Goal: Task Accomplishment & Management: Complete application form

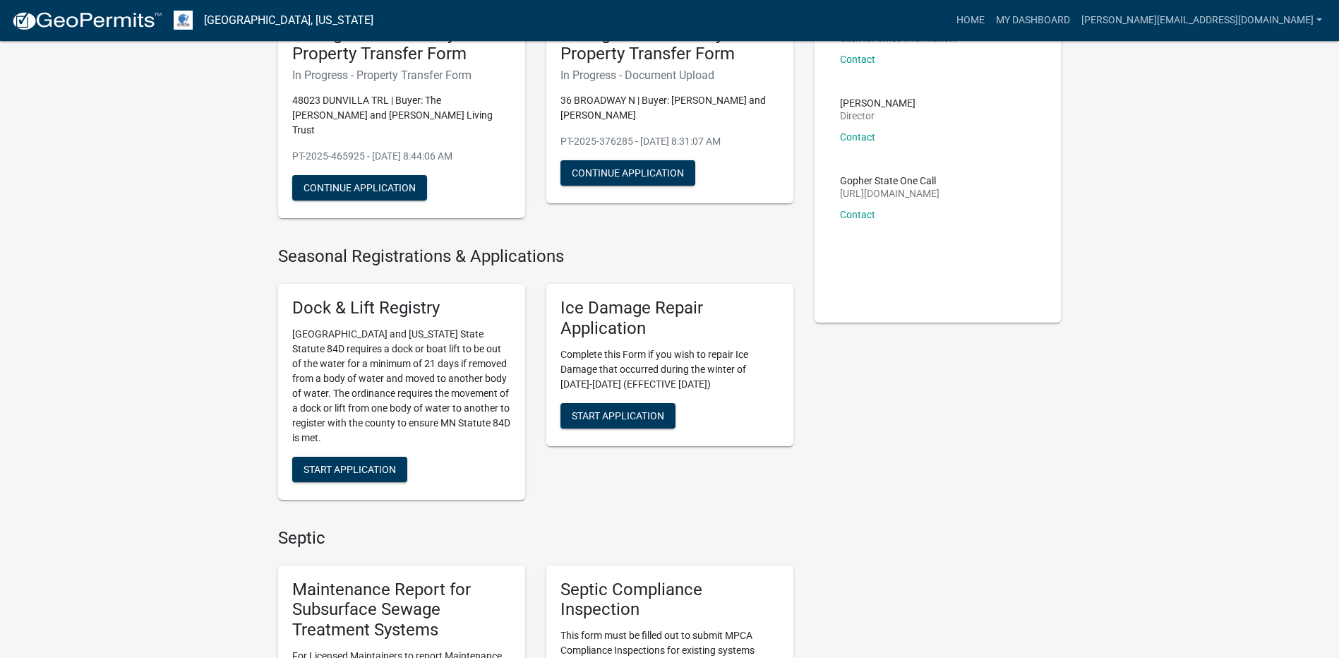
scroll to position [423, 0]
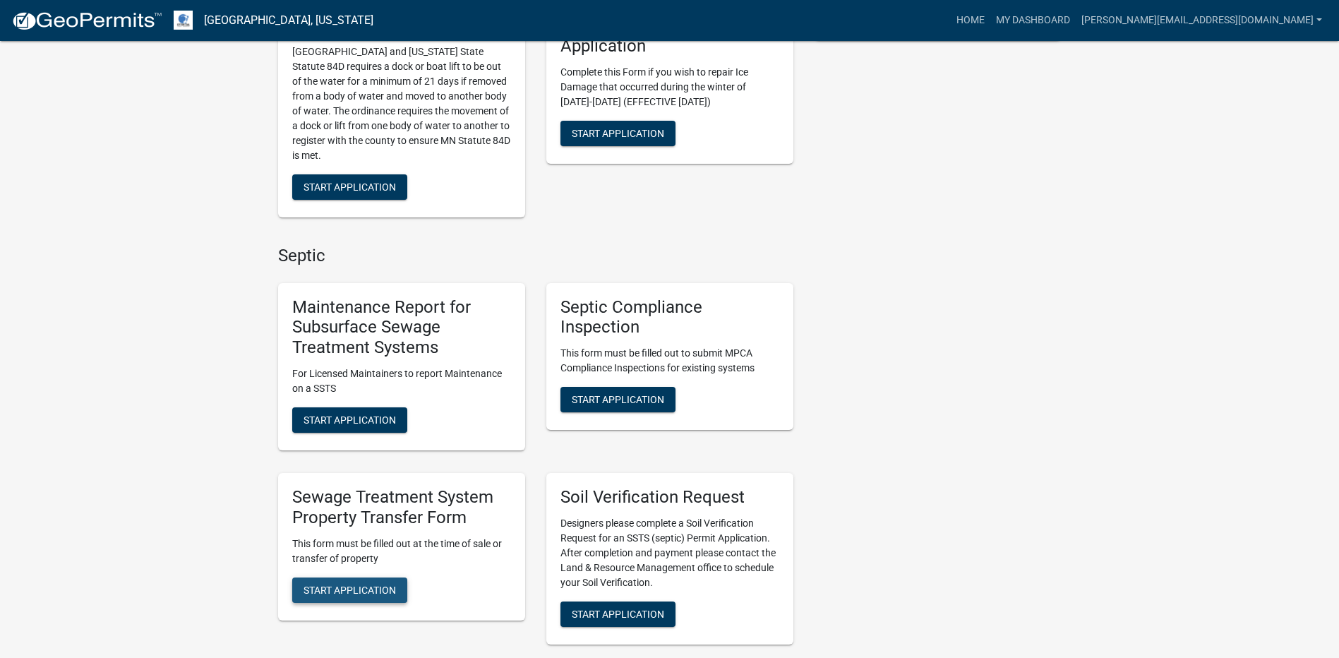
click at [379, 584] on span "Start Application" at bounding box center [349, 589] width 92 height 11
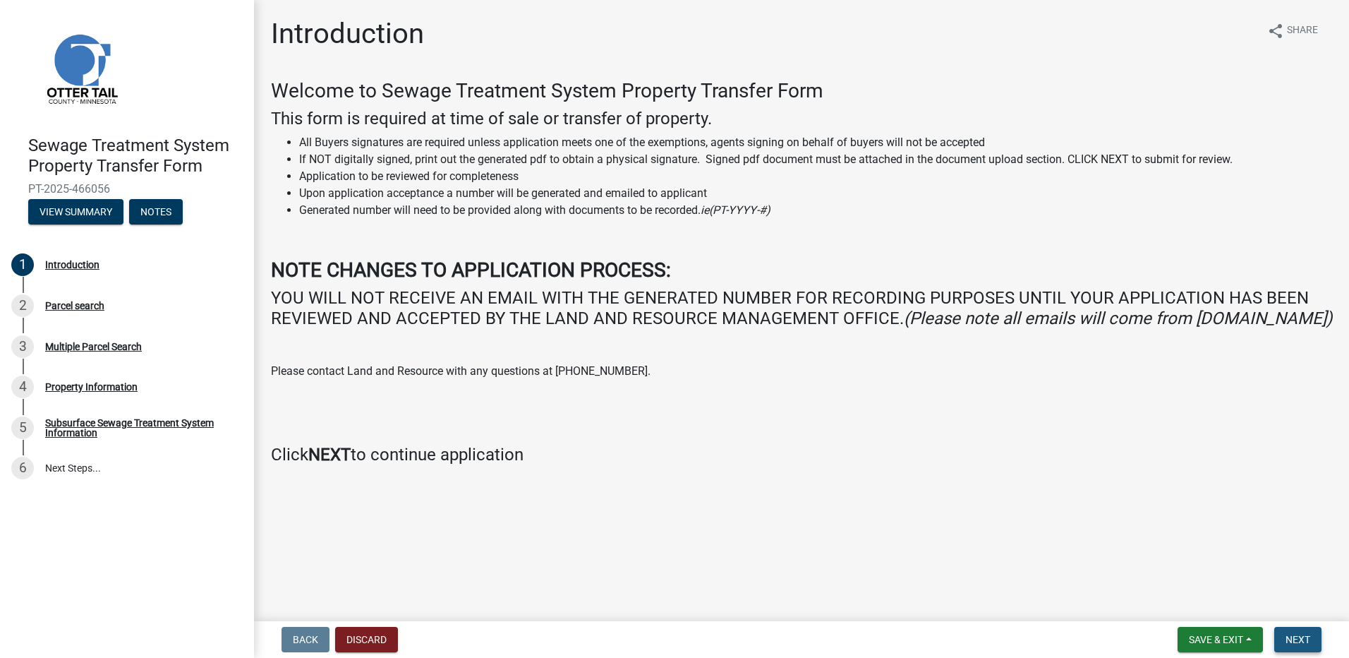
click at [1310, 638] on span "Next" at bounding box center [1298, 639] width 25 height 11
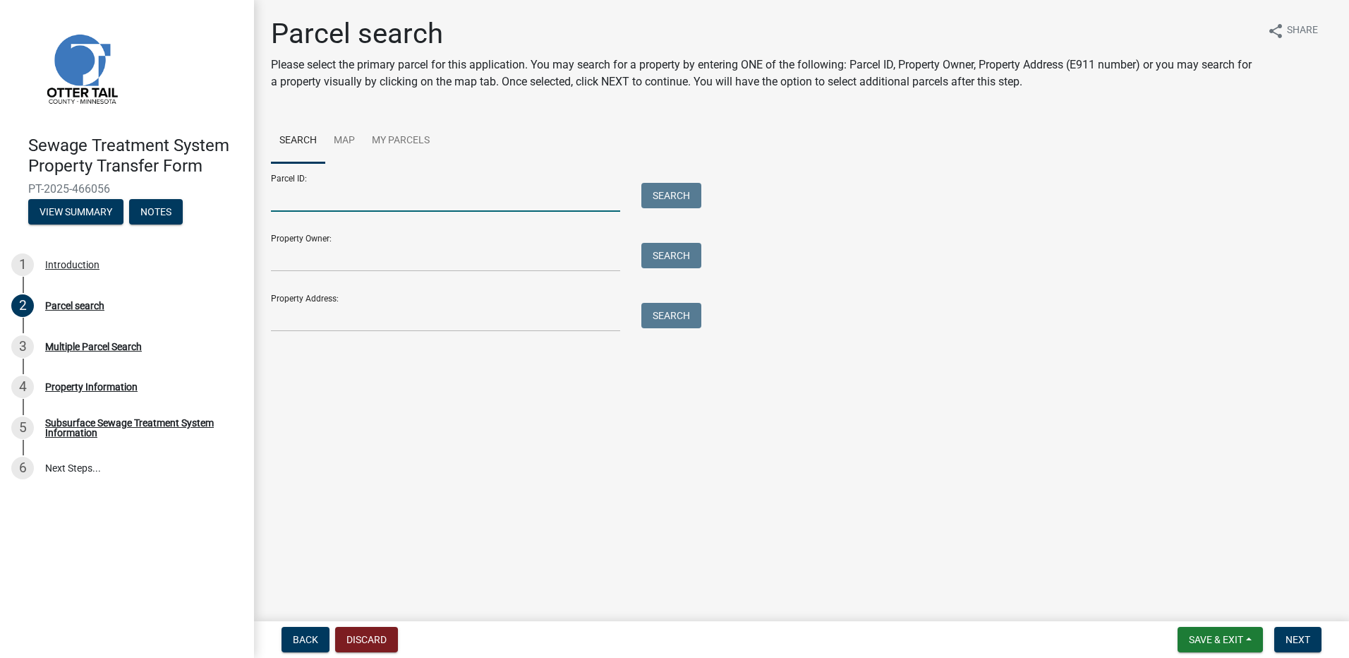
click at [401, 189] on input "Parcel ID:" at bounding box center [445, 197] width 349 height 29
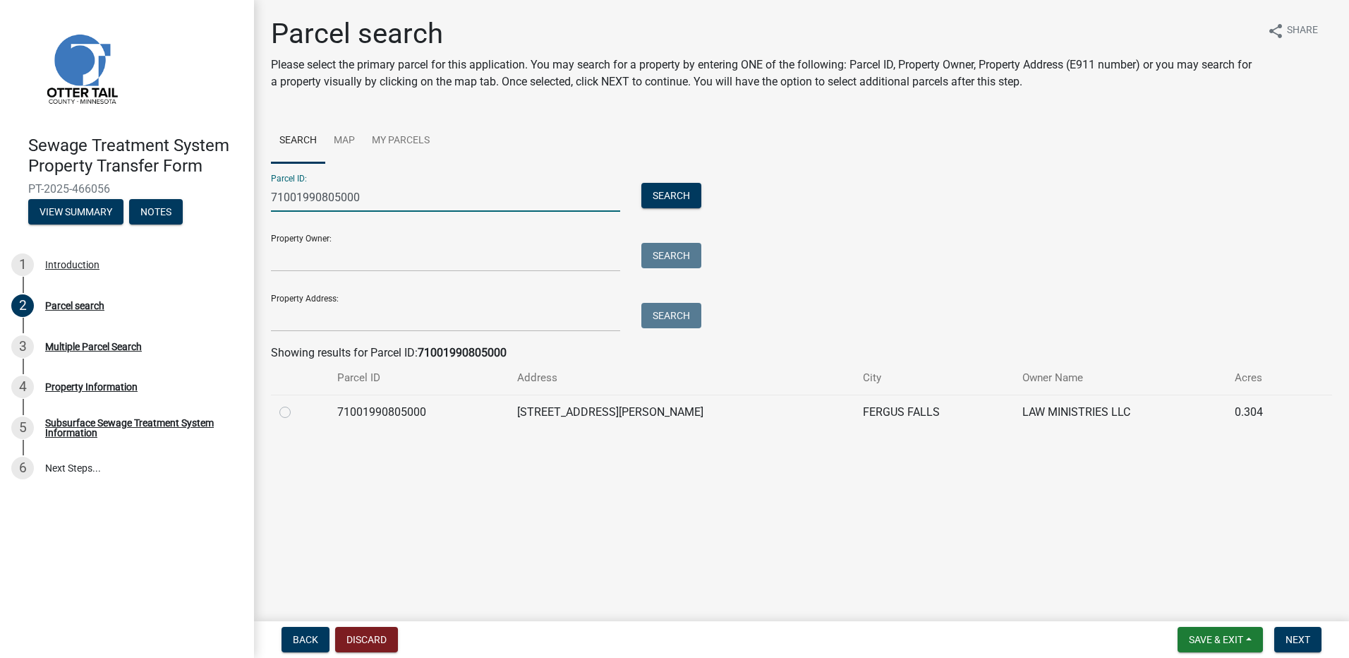
type input "71001990805000"
click at [296, 404] on label at bounding box center [296, 404] width 0 height 0
click at [296, 413] on input "radio" at bounding box center [300, 408] width 9 height 9
radio input "true"
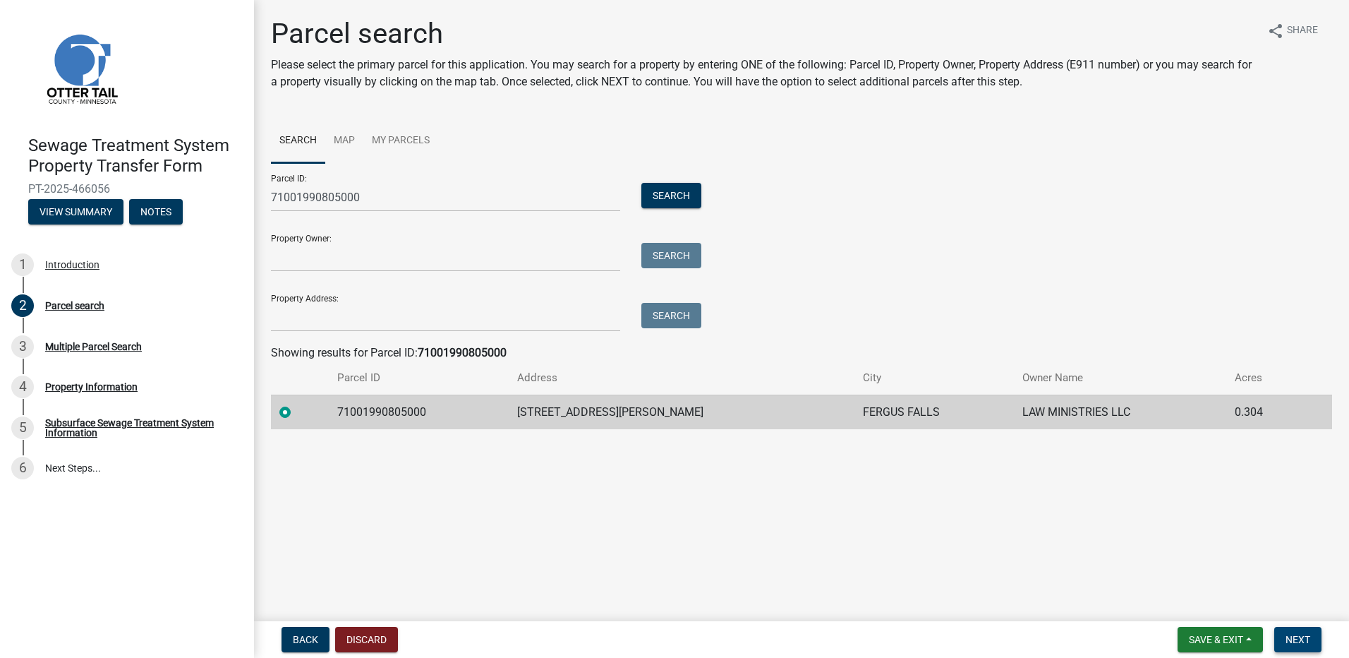
click at [1298, 639] on span "Next" at bounding box center [1298, 639] width 25 height 11
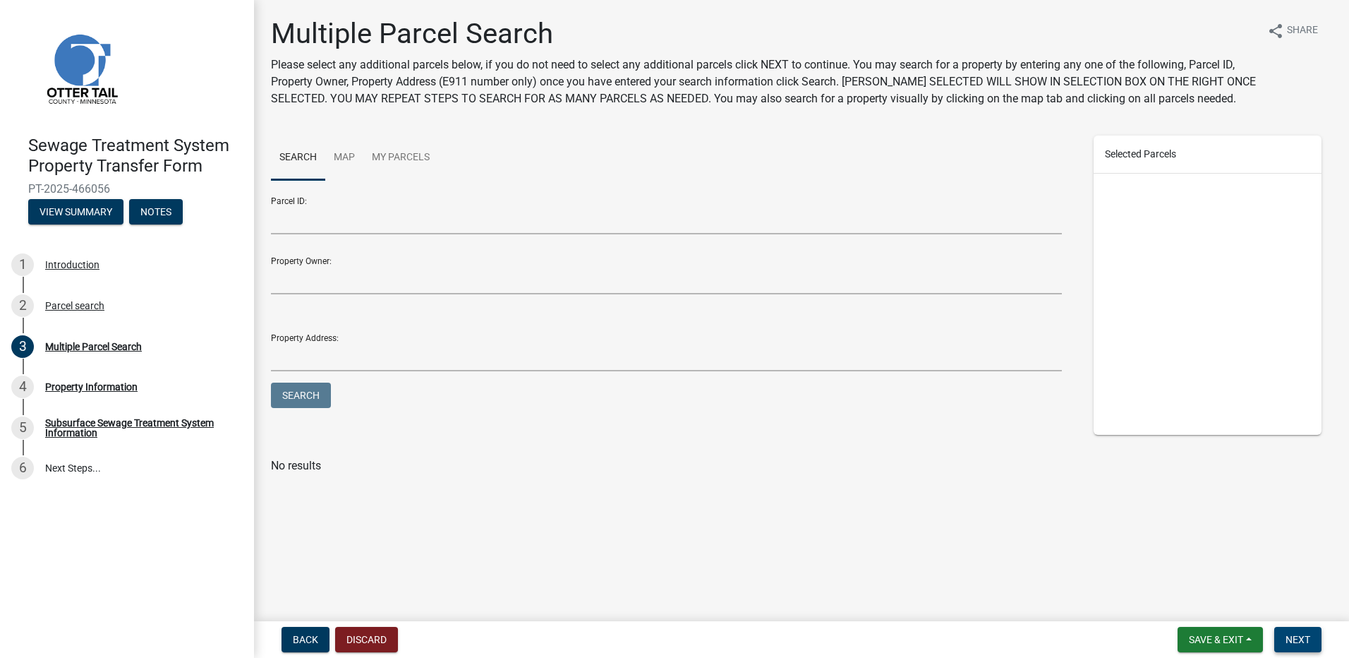
click at [1299, 637] on span "Next" at bounding box center [1298, 639] width 25 height 11
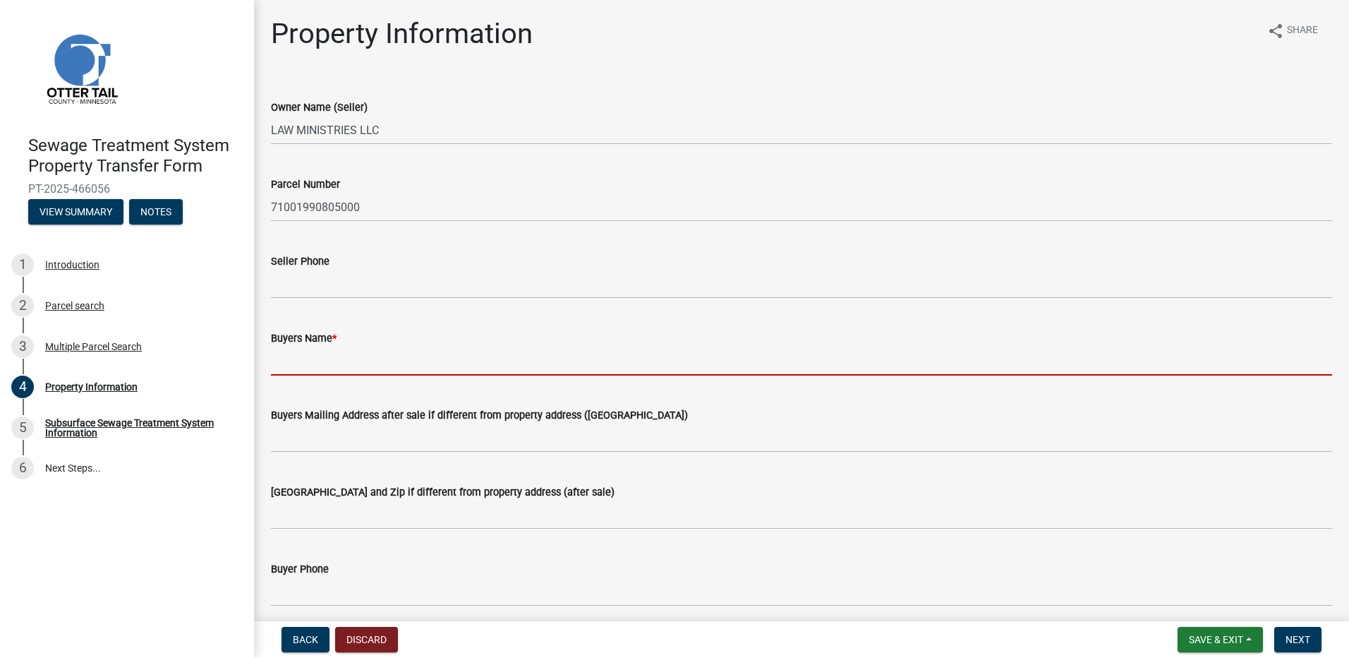
click at [310, 361] on input "Buyers Name *" at bounding box center [801, 360] width 1061 height 29
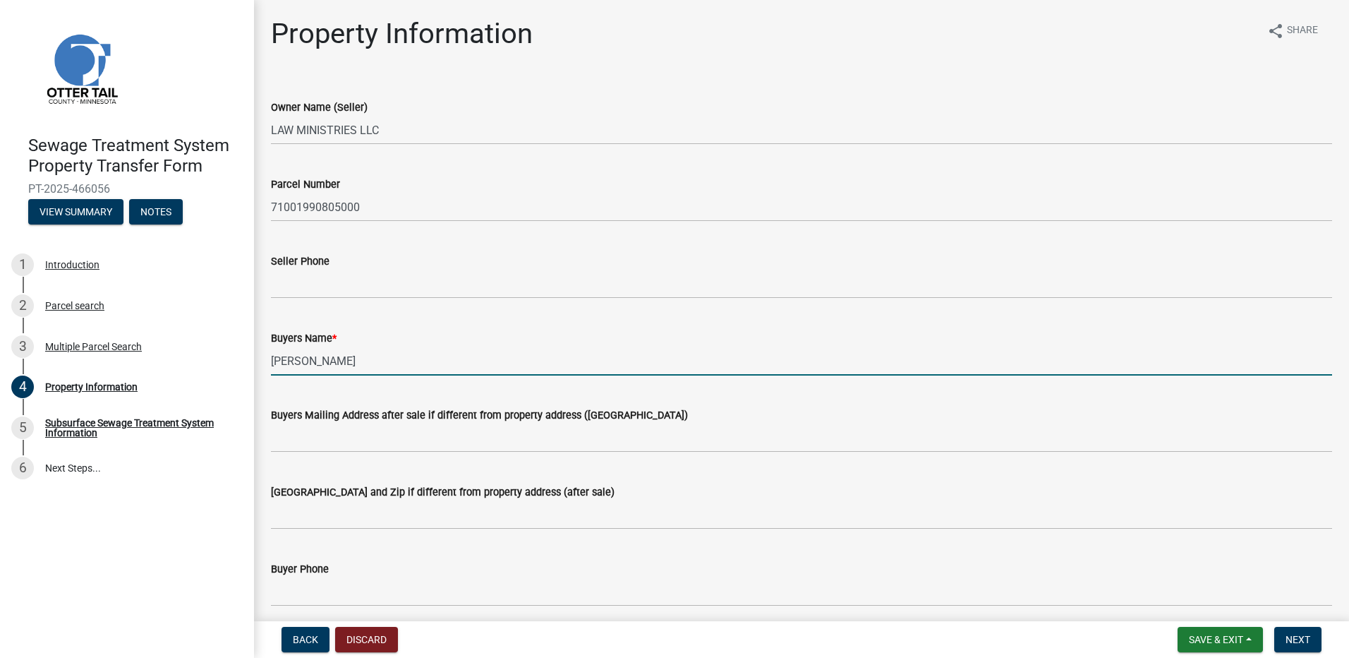
type input "[PERSON_NAME] and [PERSON_NAME]"
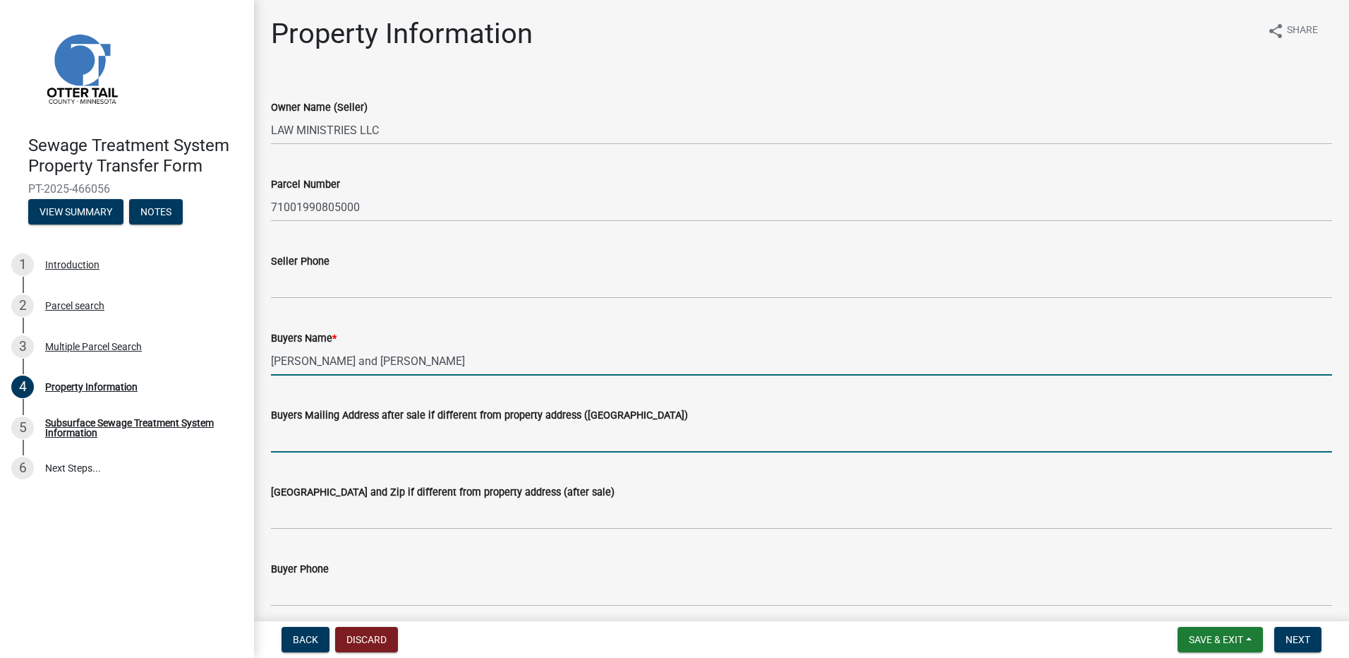
click at [325, 439] on input "Buyers Mailing Address after sale if different from property address ([GEOGRAPH…" at bounding box center [801, 437] width 1061 height 29
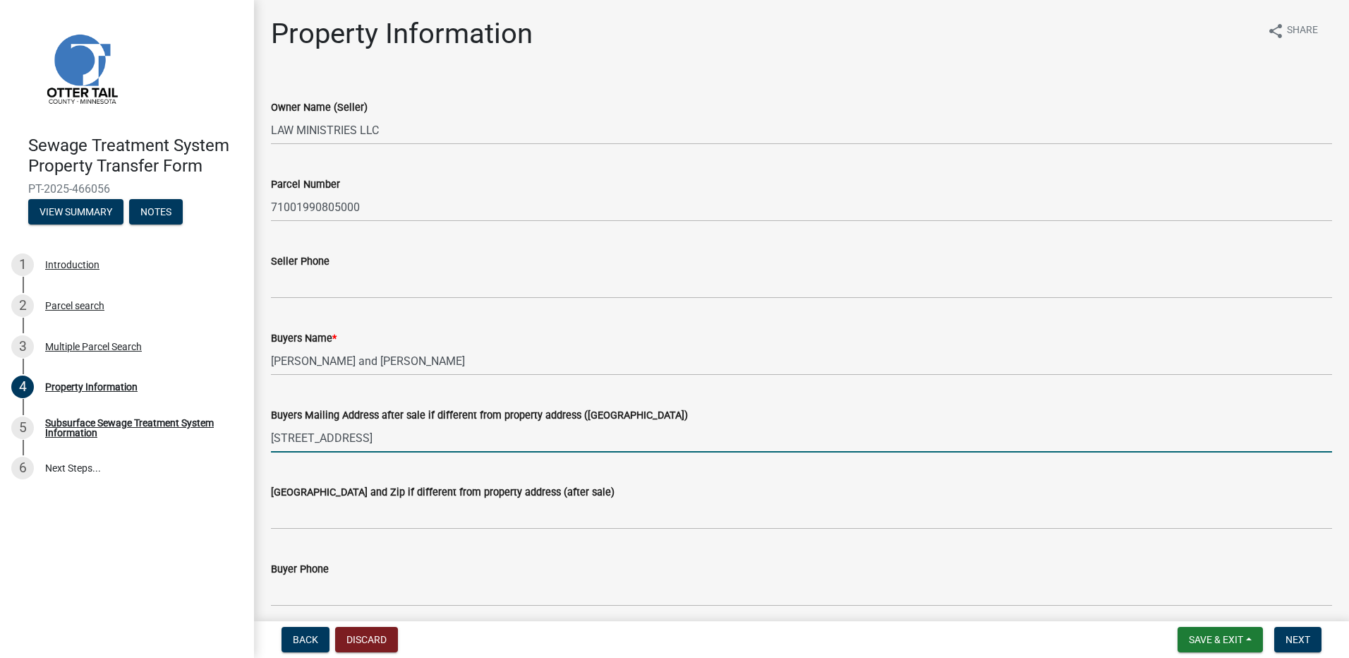
type input "[STREET_ADDRESS]"
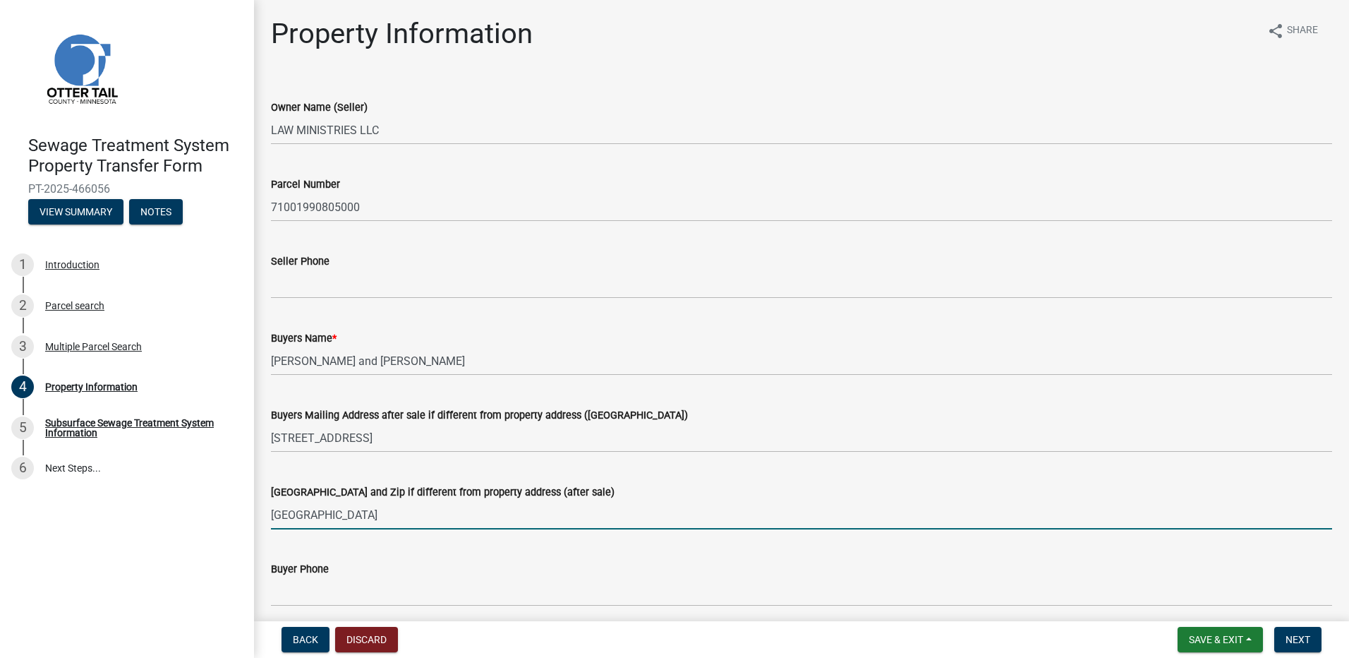
type input "[GEOGRAPHIC_DATA]"
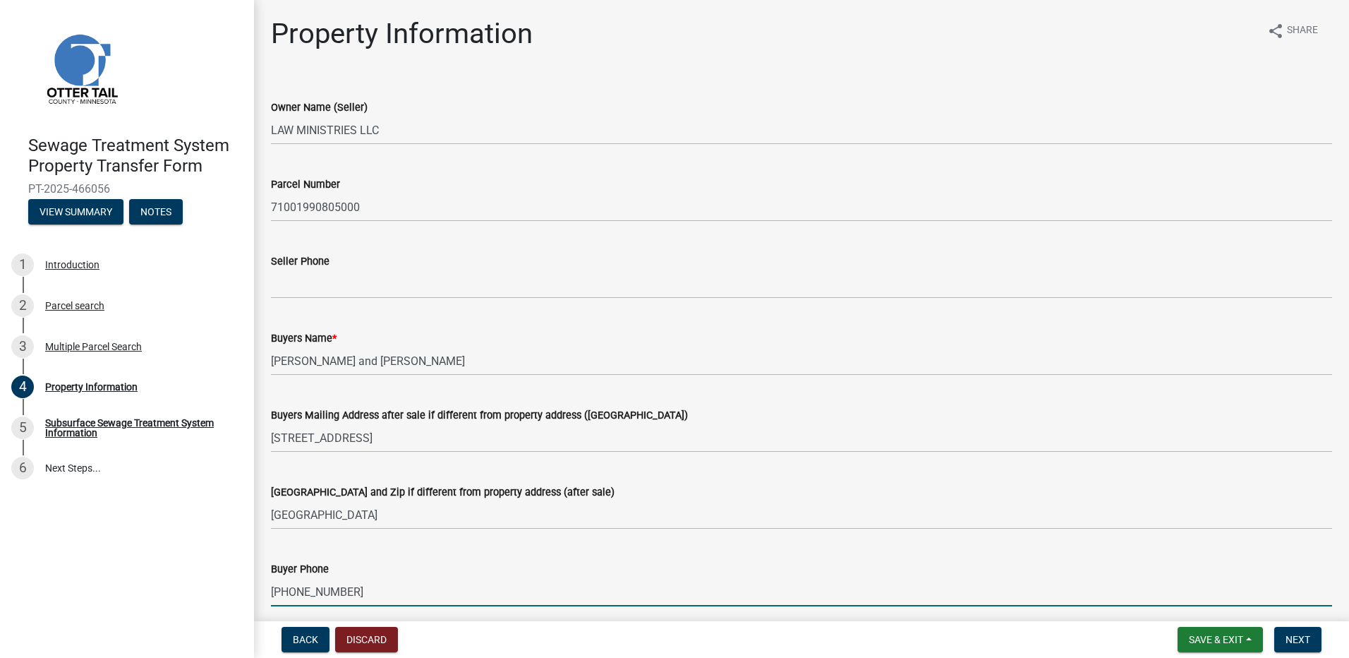
type input "[PHONE_NUMBER]"
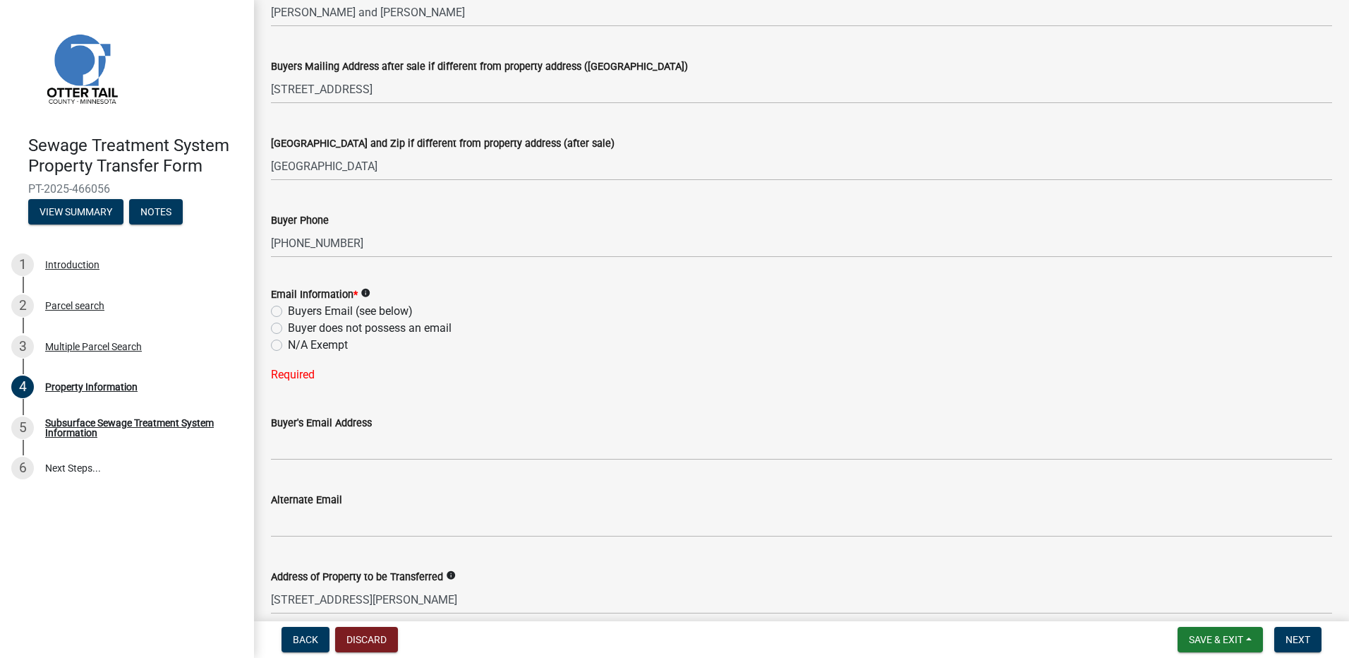
click at [288, 312] on label "Buyers Email (see below)" at bounding box center [350, 311] width 125 height 17
click at [288, 312] on input "Buyers Email (see below)" at bounding box center [292, 307] width 9 height 9
radio input "true"
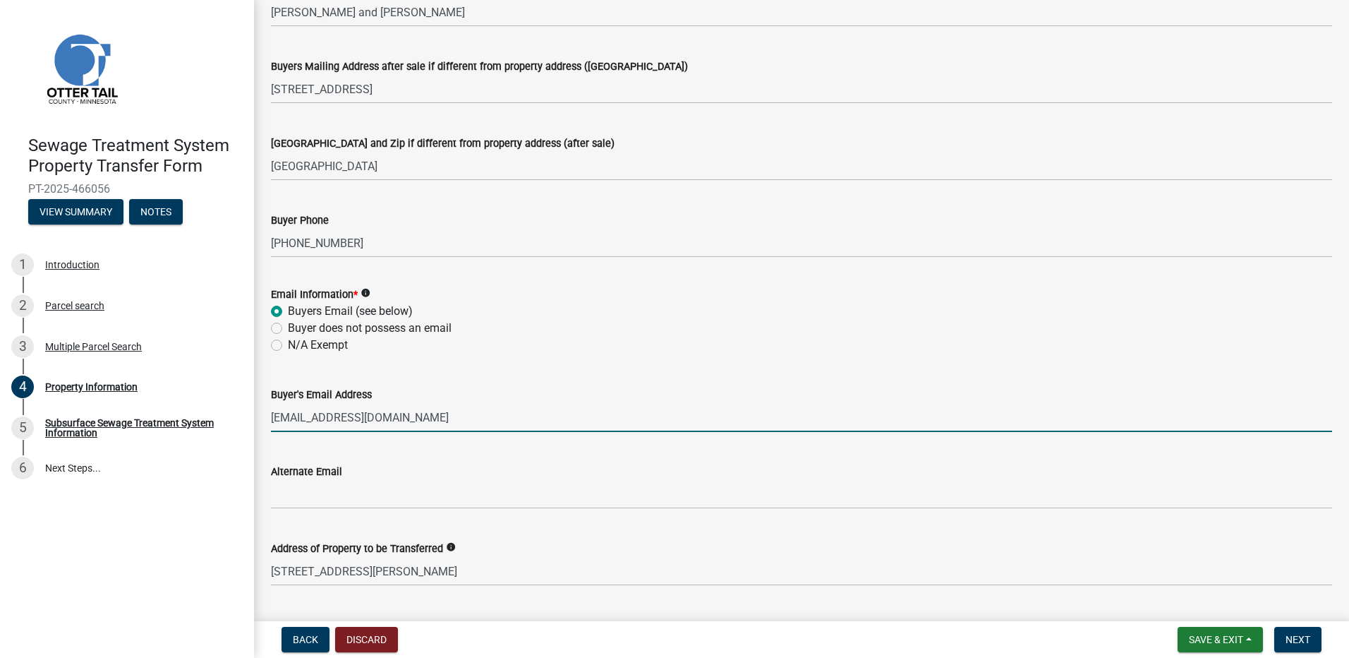
scroll to position [617, 0]
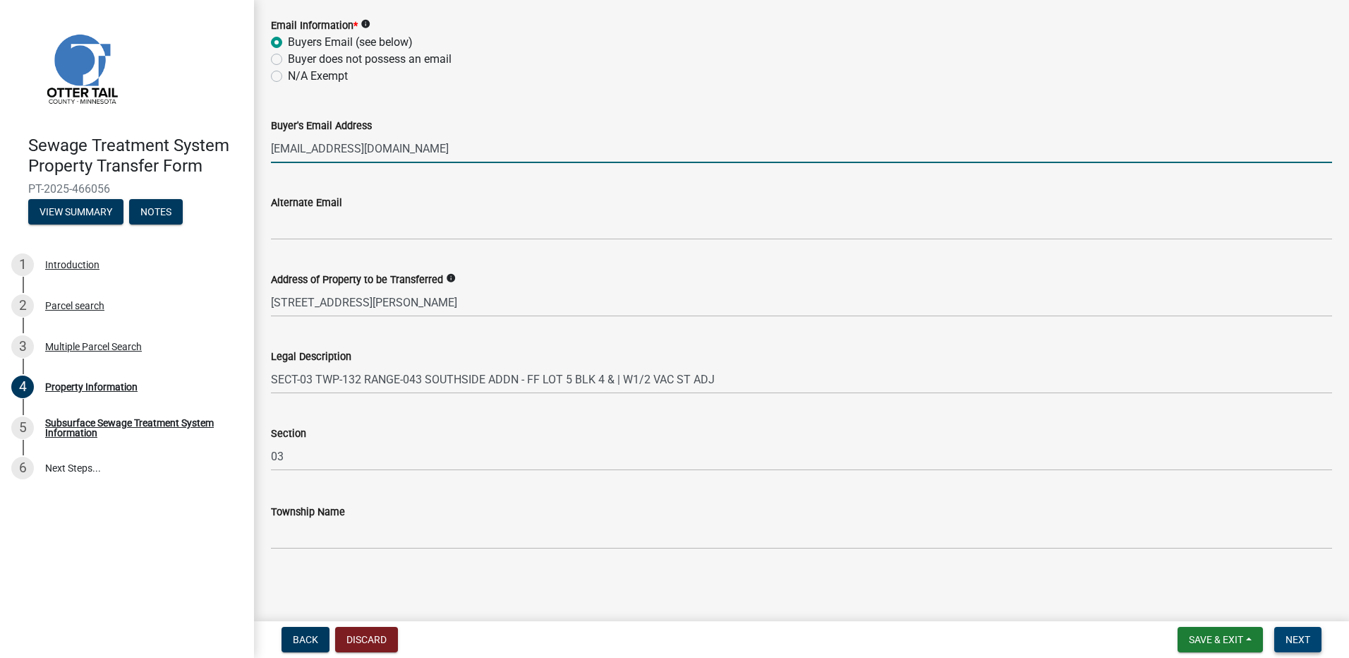
type input "[EMAIL_ADDRESS][DOMAIN_NAME]"
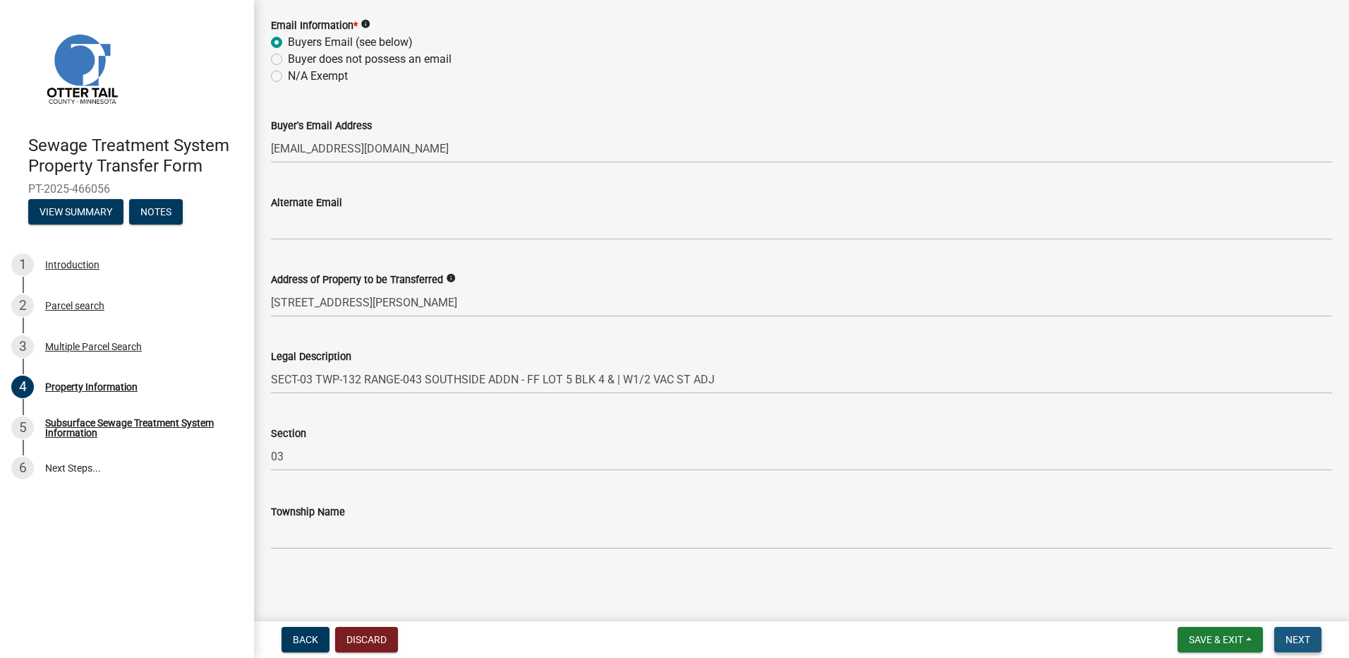
click at [1296, 637] on span "Next" at bounding box center [1298, 639] width 25 height 11
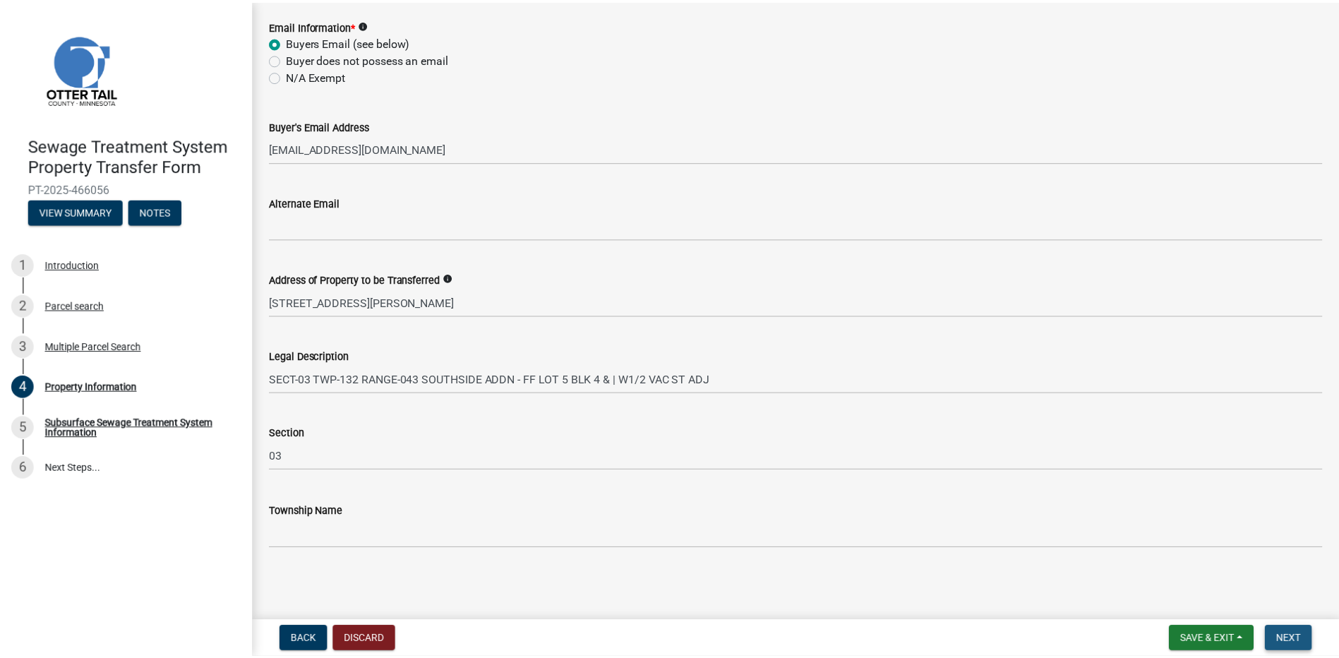
scroll to position [0, 0]
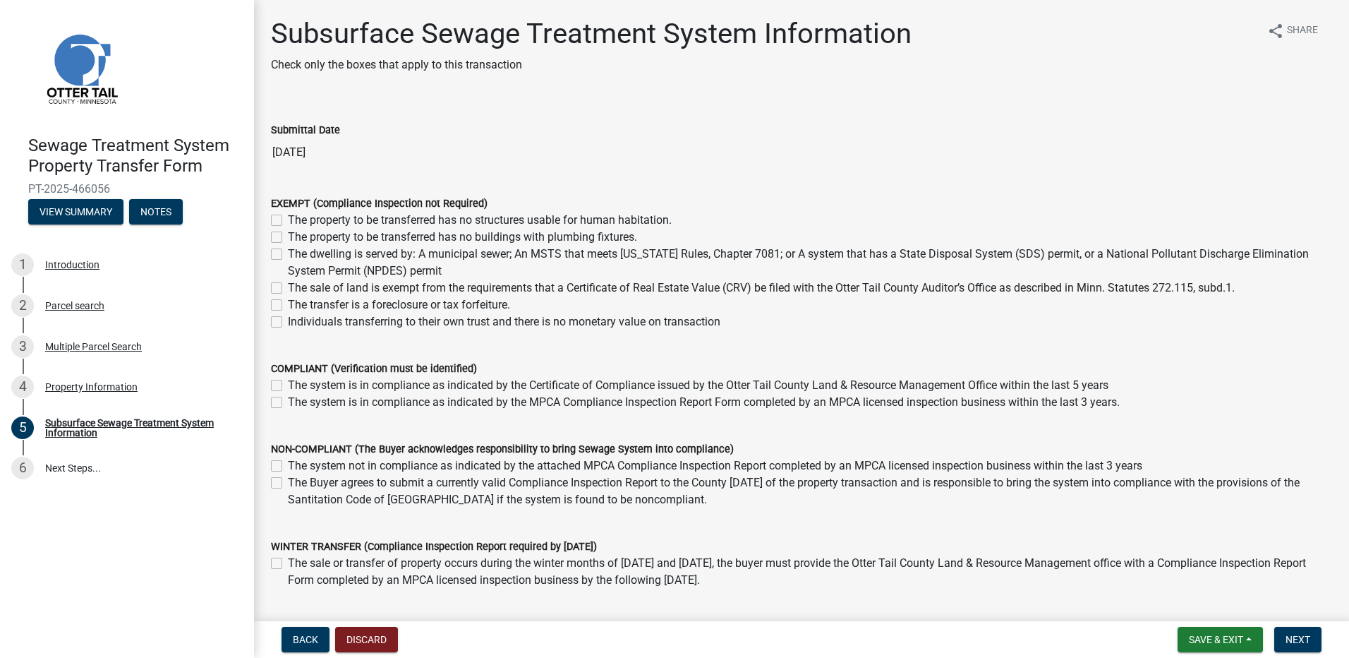
click at [288, 255] on label "The dwelling is served by: A municipal sewer; An MSTS that meets [US_STATE] Rul…" at bounding box center [810, 263] width 1044 height 34
click at [288, 255] on input "The dwelling is served by: A municipal sewer; An MSTS that meets [US_STATE] Rul…" at bounding box center [292, 250] width 9 height 9
checkbox input "true"
checkbox input "false"
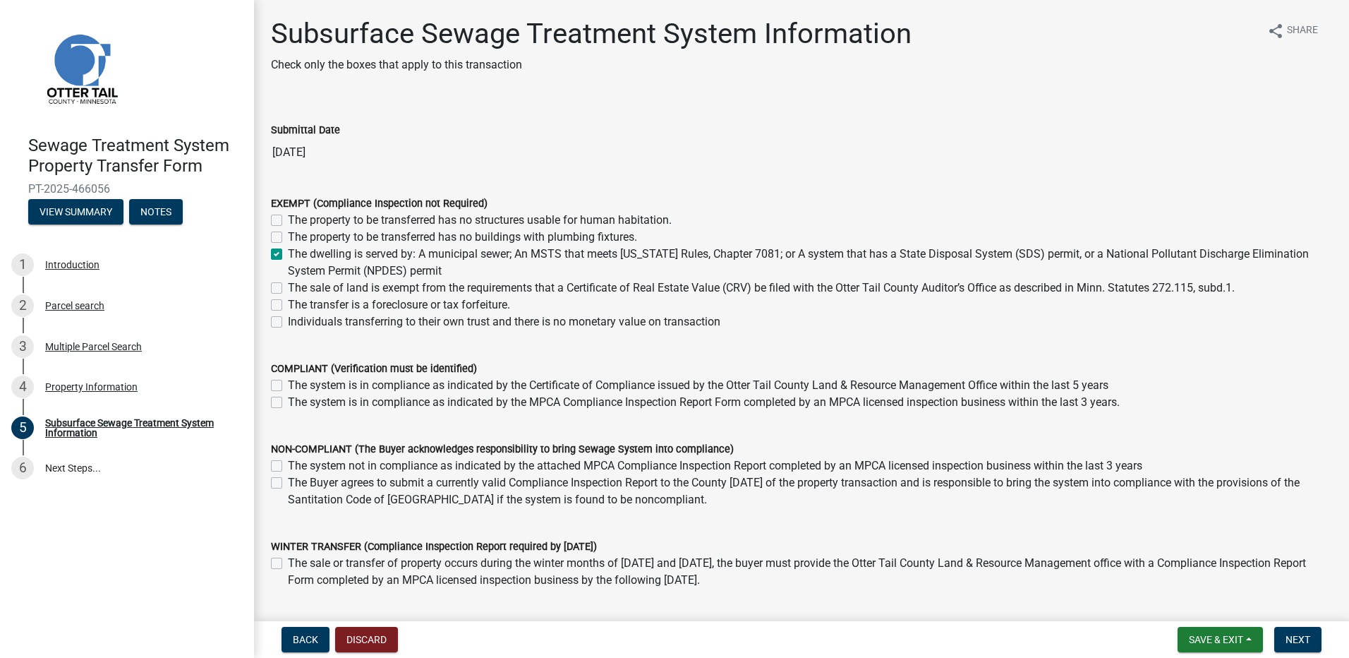
checkbox input "true"
checkbox input "false"
click at [1304, 637] on span "Next" at bounding box center [1298, 639] width 25 height 11
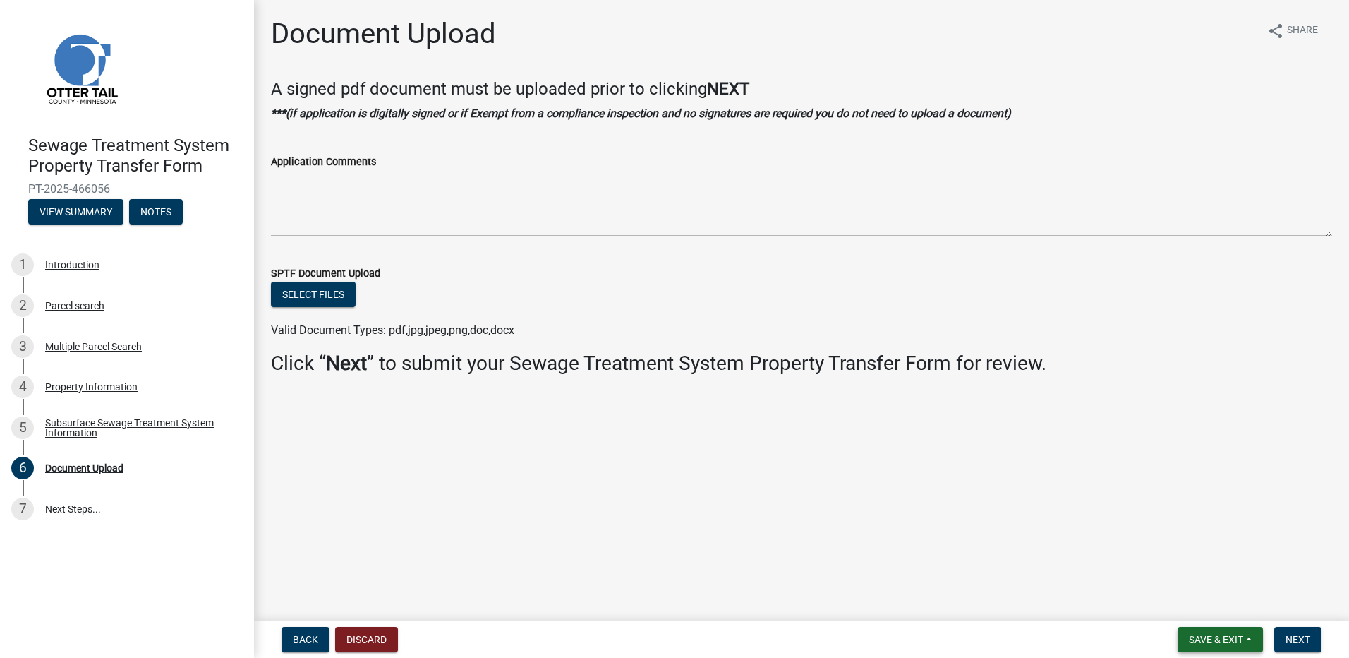
click at [1209, 641] on span "Save & Exit" at bounding box center [1216, 639] width 54 height 11
click at [1197, 606] on button "Save & Exit" at bounding box center [1206, 603] width 113 height 34
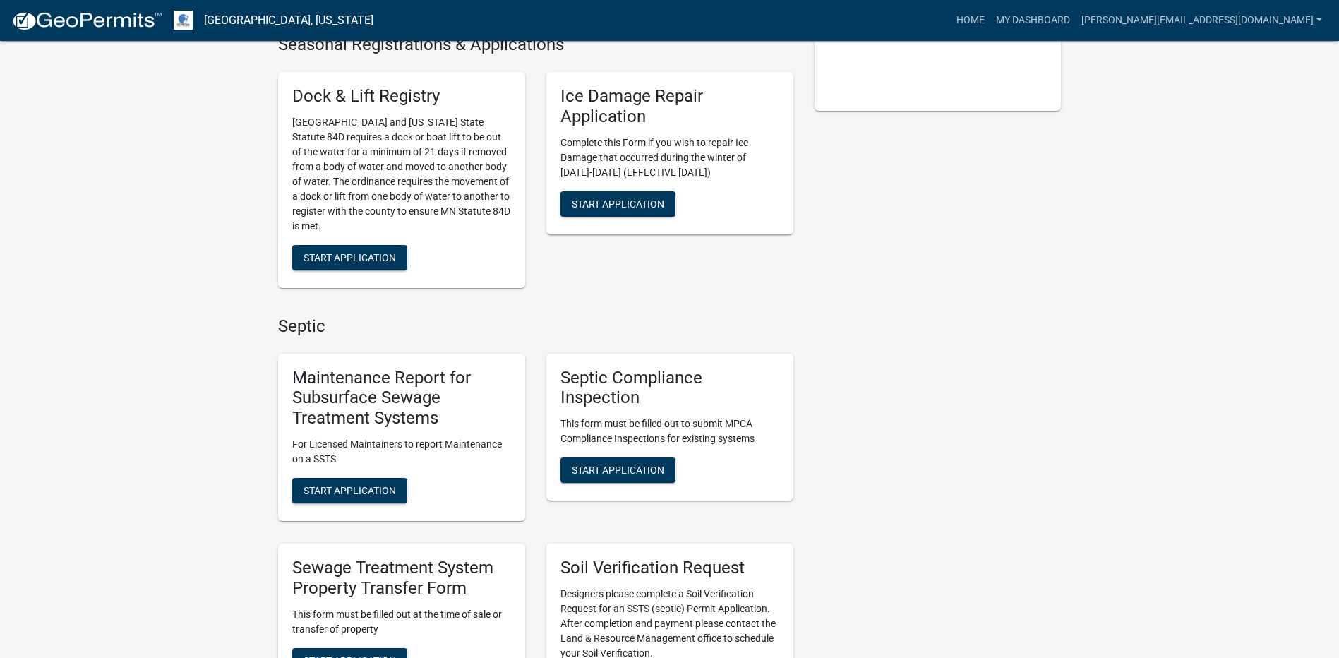
scroll to position [423, 0]
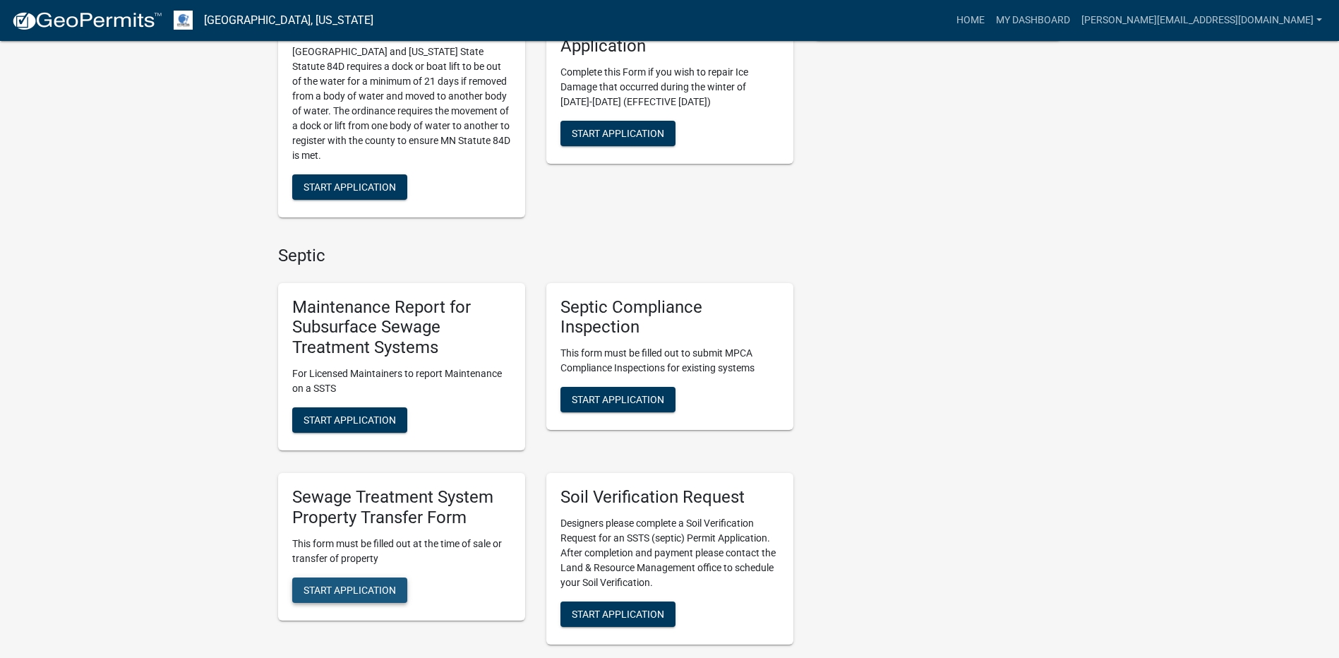
click at [349, 584] on span "Start Application" at bounding box center [349, 589] width 92 height 11
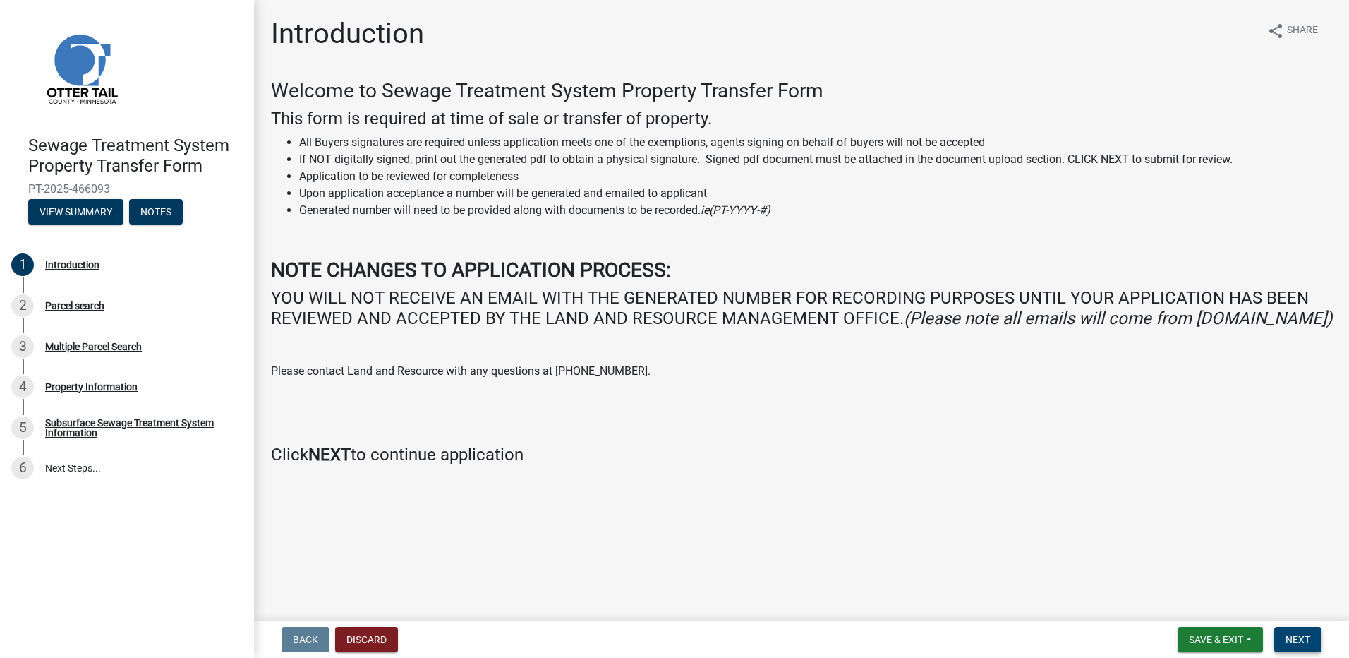
click at [1299, 641] on span "Next" at bounding box center [1298, 639] width 25 height 11
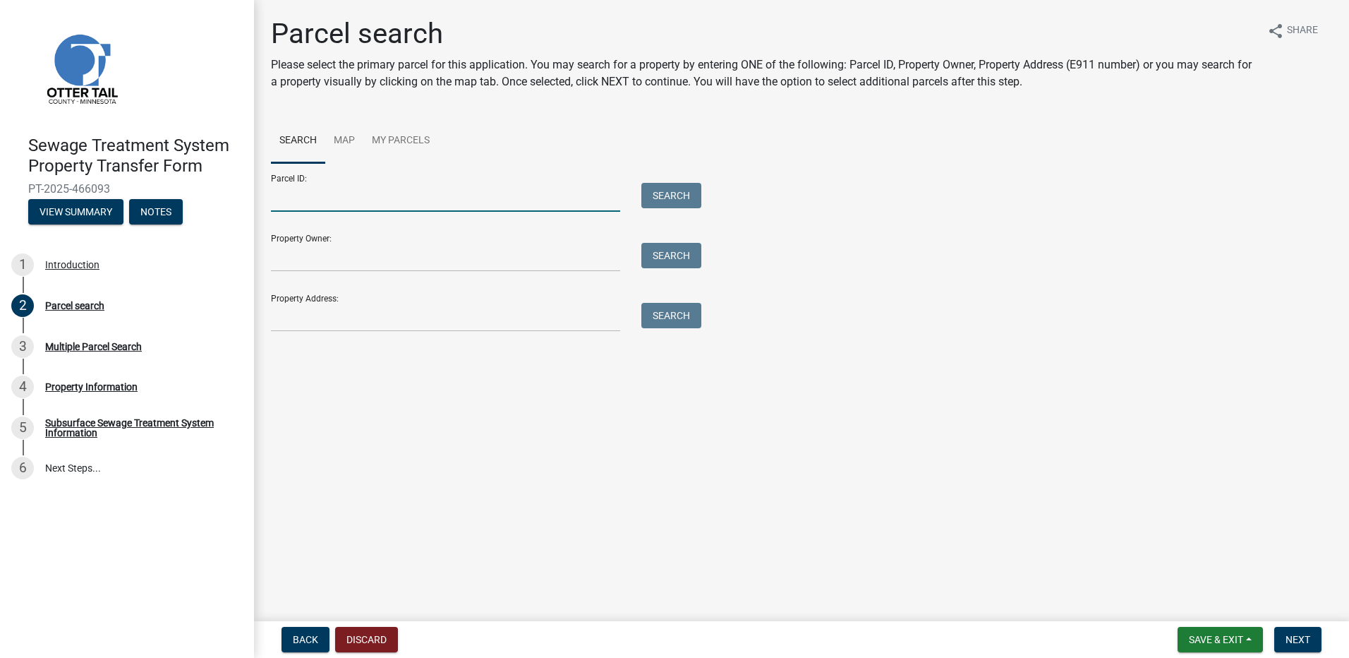
click at [327, 202] on input "Parcel ID:" at bounding box center [445, 197] width 349 height 29
type input "71004990132000"
click at [662, 195] on button "Search" at bounding box center [671, 195] width 60 height 25
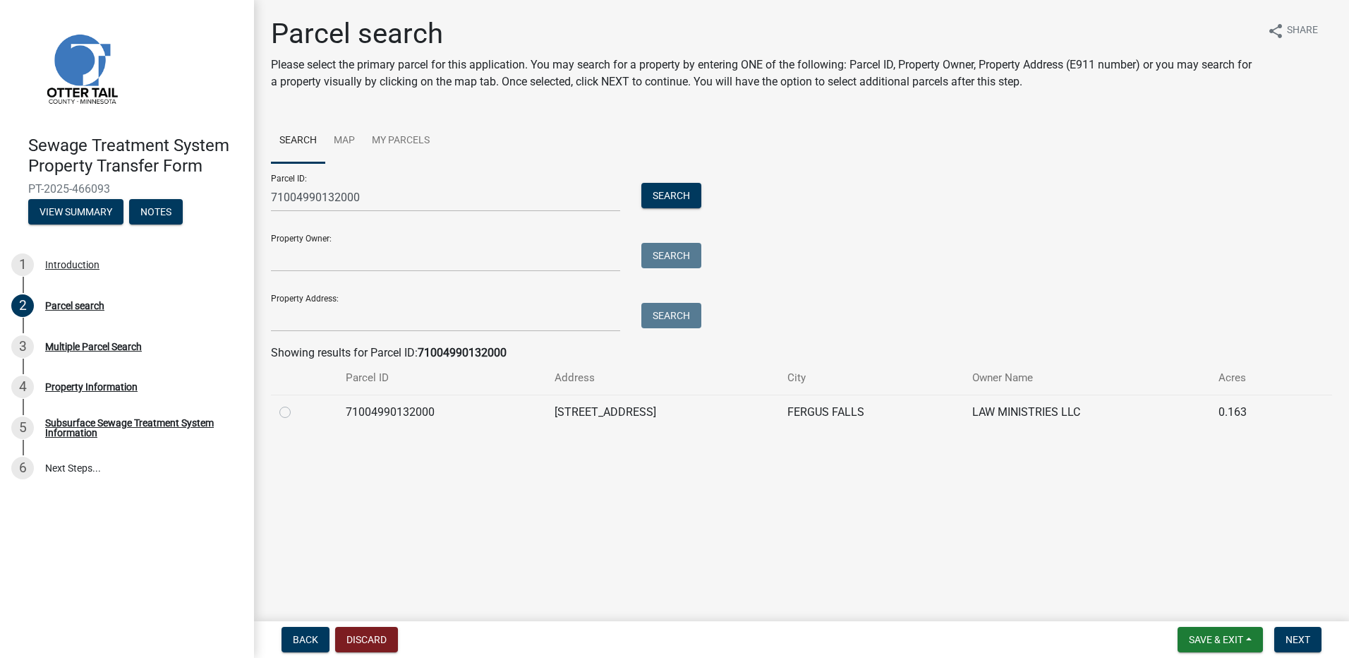
drag, startPoint x: 282, startPoint y: 412, endPoint x: 297, endPoint y: 414, distance: 15.6
click at [296, 404] on label at bounding box center [296, 404] width 0 height 0
click at [296, 412] on input "radio" at bounding box center [300, 408] width 9 height 9
radio input "true"
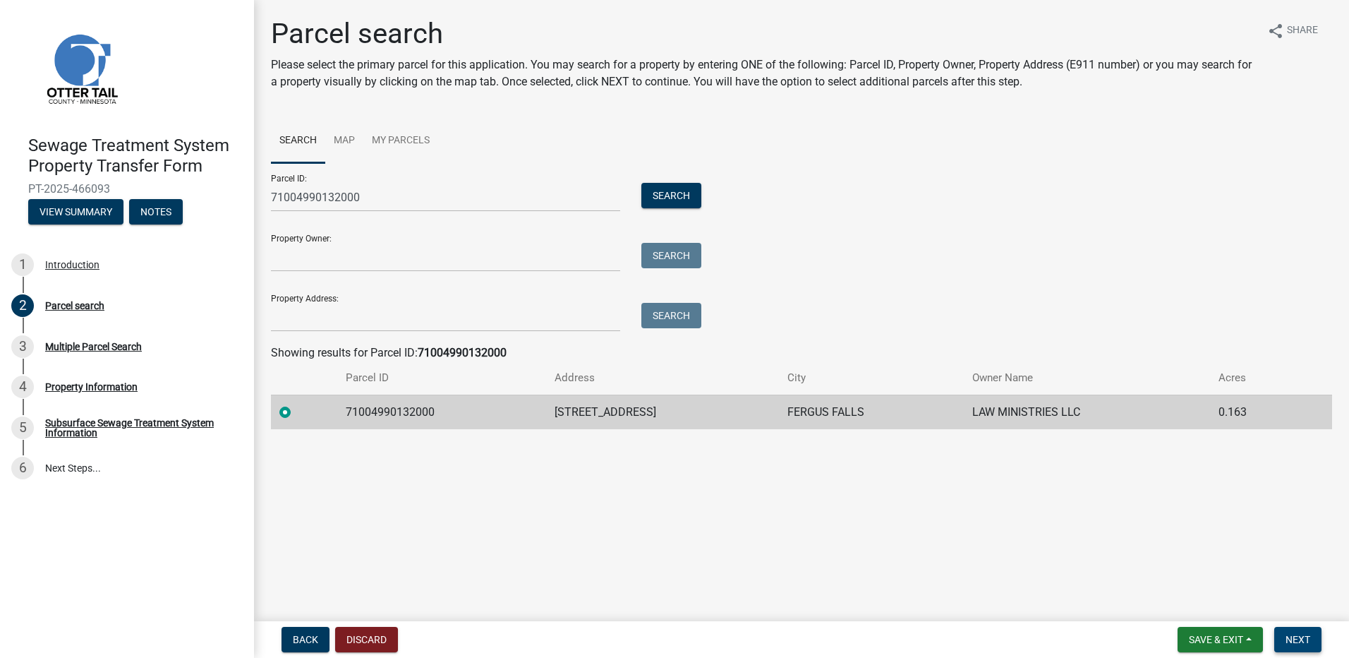
click at [1287, 641] on span "Next" at bounding box center [1298, 639] width 25 height 11
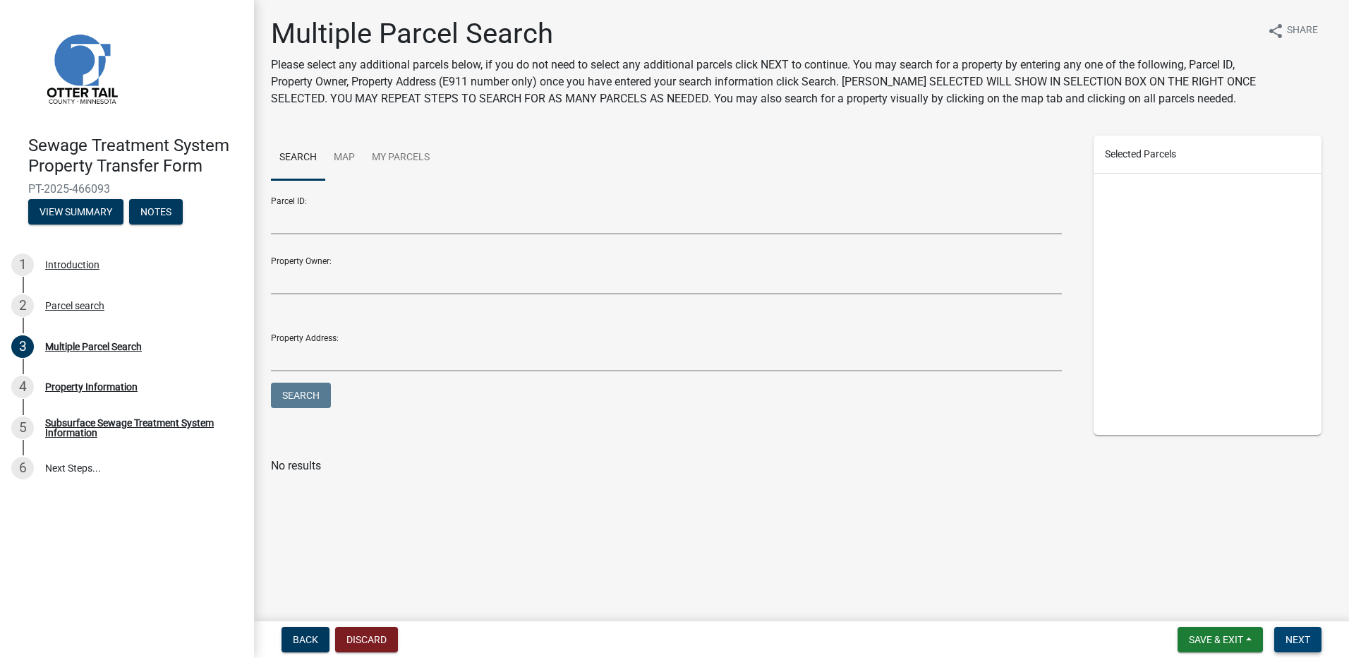
click at [1301, 632] on button "Next" at bounding box center [1297, 639] width 47 height 25
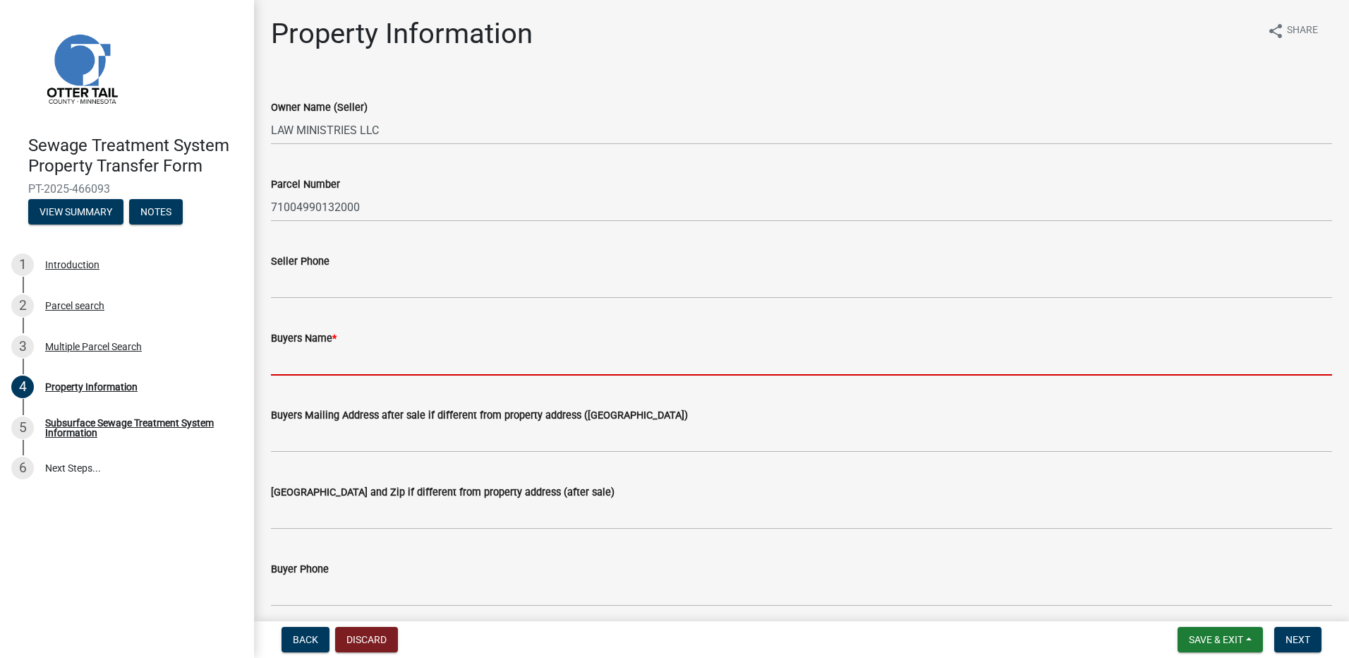
click at [301, 366] on input "Buyers Name *" at bounding box center [801, 360] width 1061 height 29
type input "[PERSON_NAME] and [PERSON_NAME]"
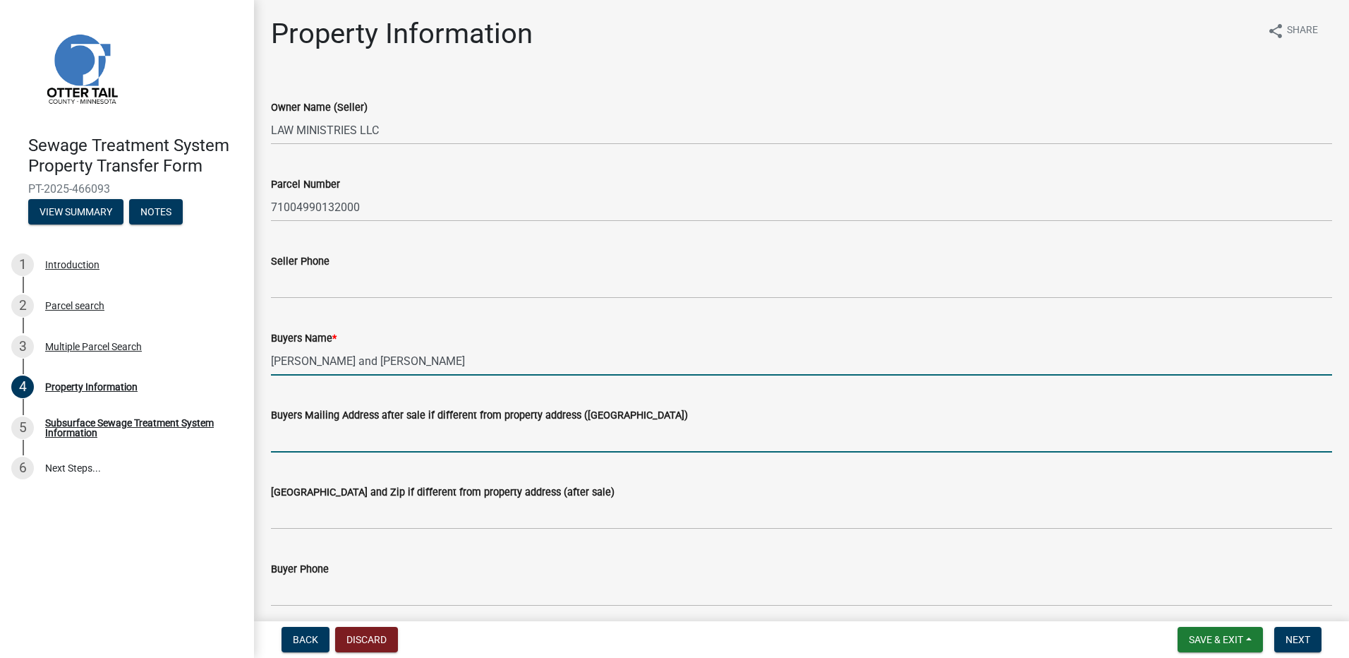
type input "[STREET_ADDRESS]"
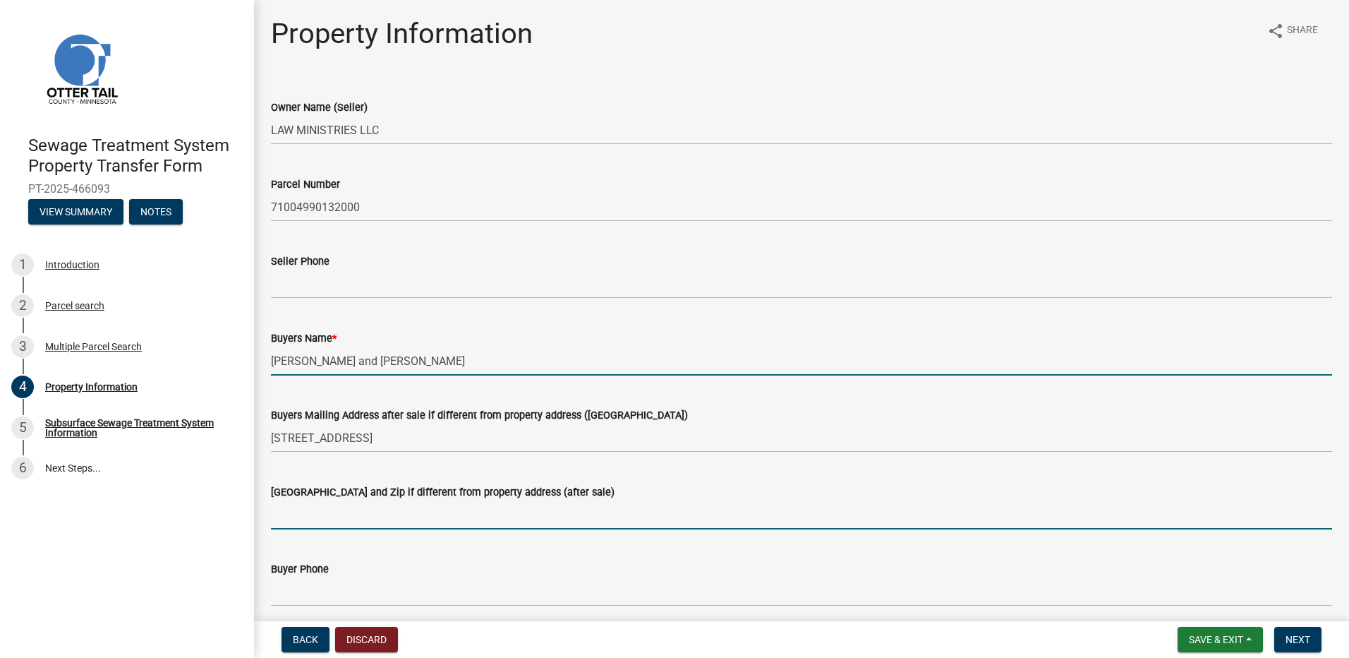
type input "[GEOGRAPHIC_DATA]"
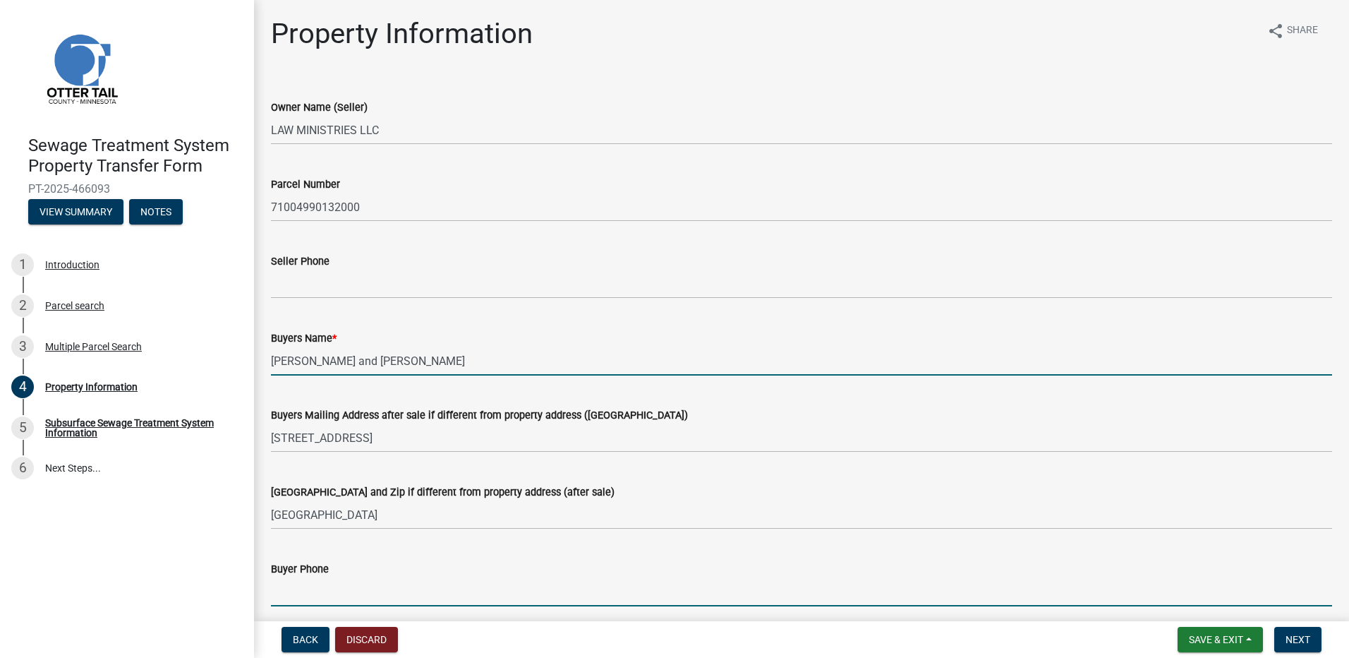
type input "[EMAIL_ADDRESS][DOMAIN_NAME]"
click at [330, 596] on input "Buyer Phone" at bounding box center [801, 591] width 1061 height 29
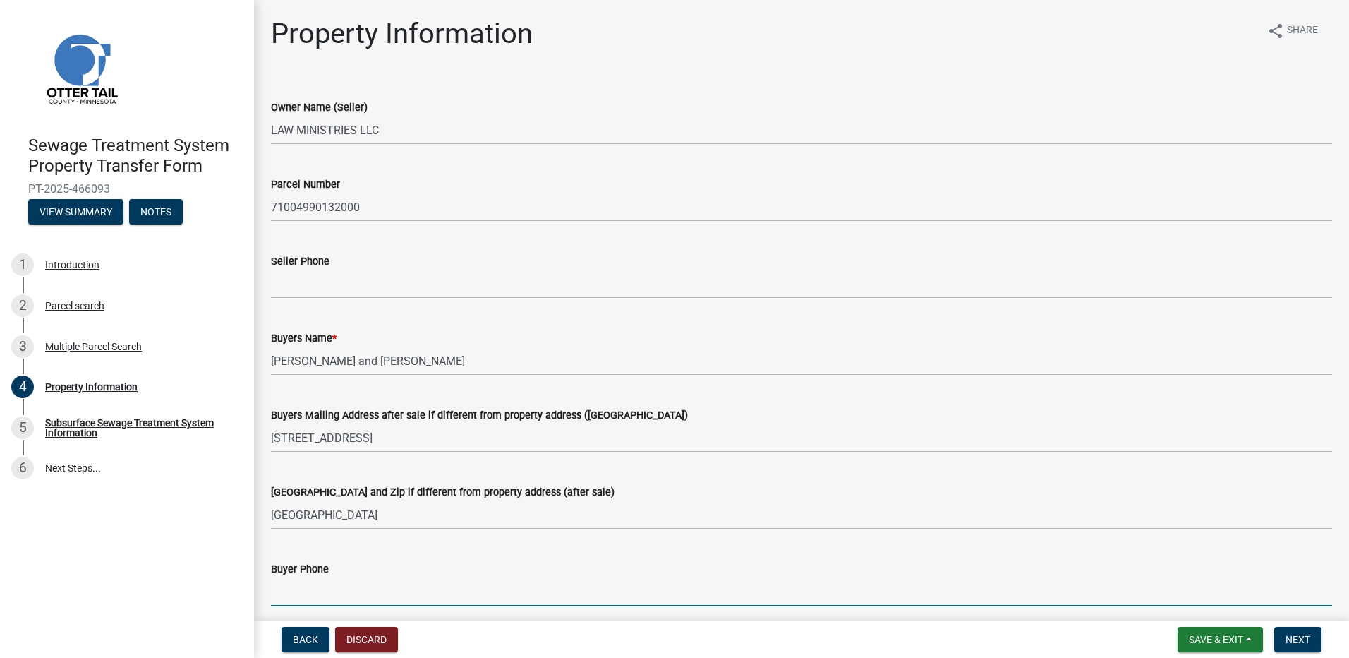
click at [434, 594] on input "Buyer Phone" at bounding box center [801, 591] width 1061 height 29
type input "[PHONE_NUMBER]"
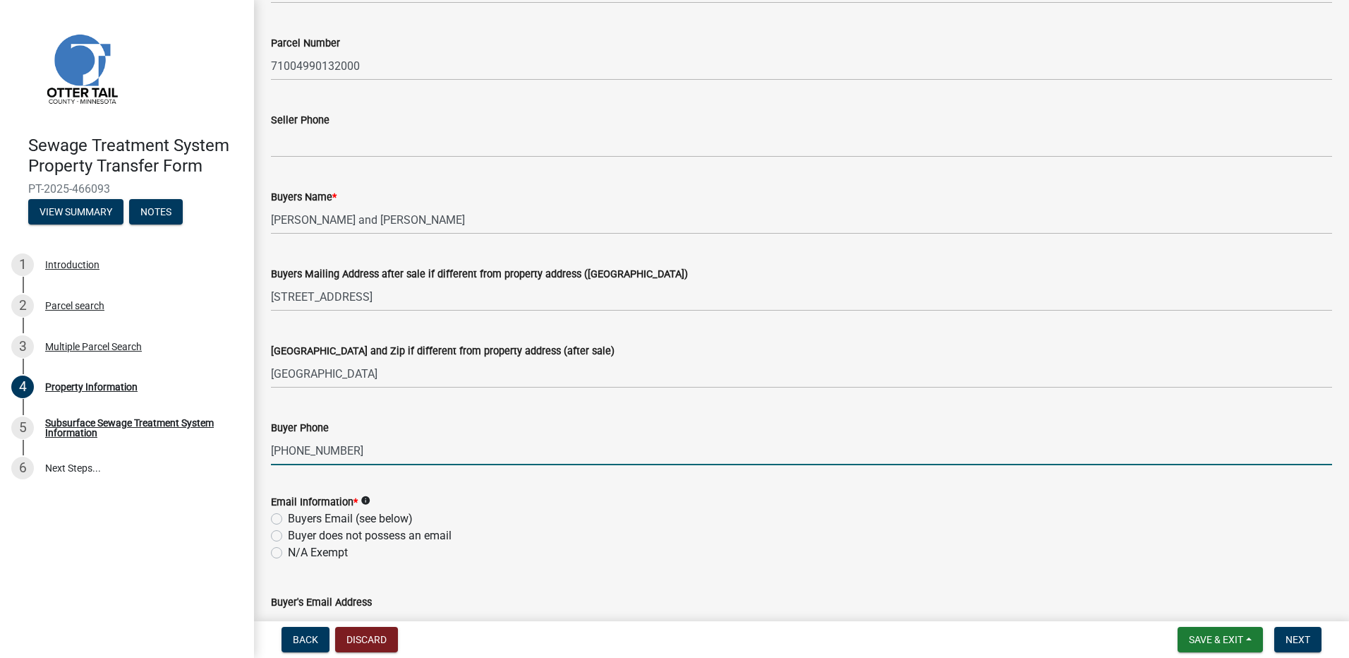
click at [288, 519] on label "Buyers Email (see below)" at bounding box center [350, 518] width 125 height 17
click at [288, 519] on input "Buyers Email (see below)" at bounding box center [292, 514] width 9 height 9
radio input "true"
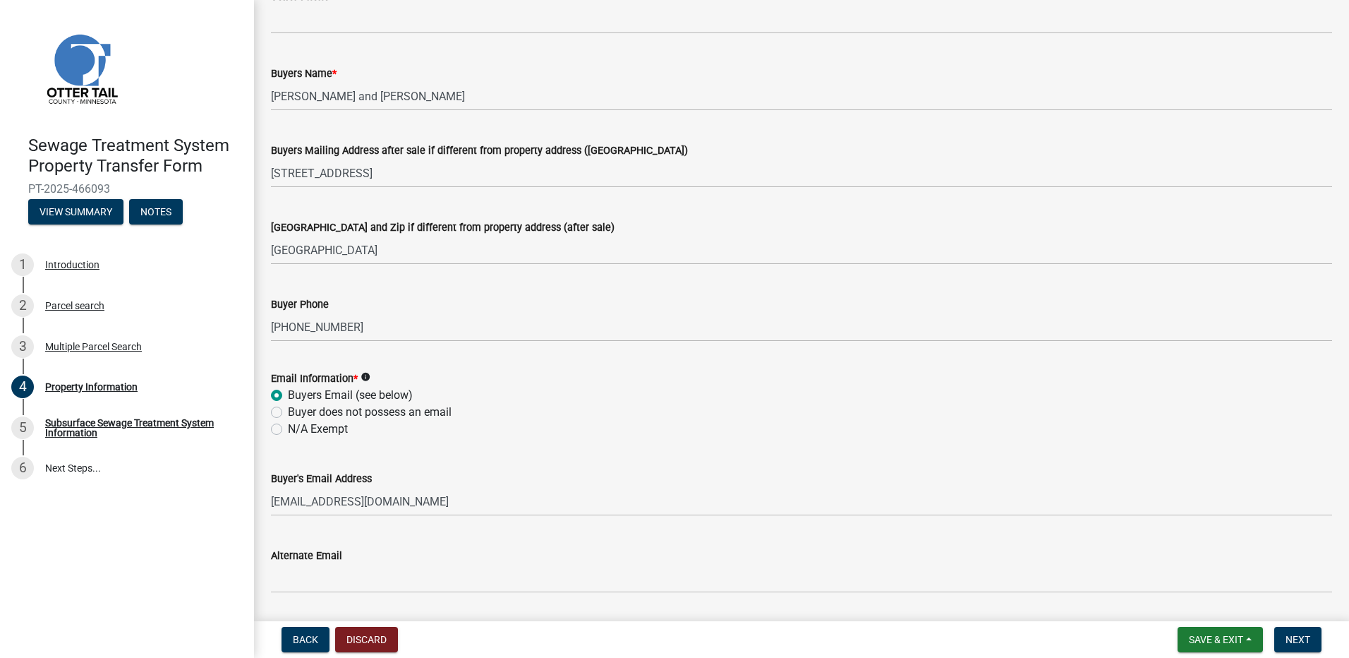
scroll to position [194, 0]
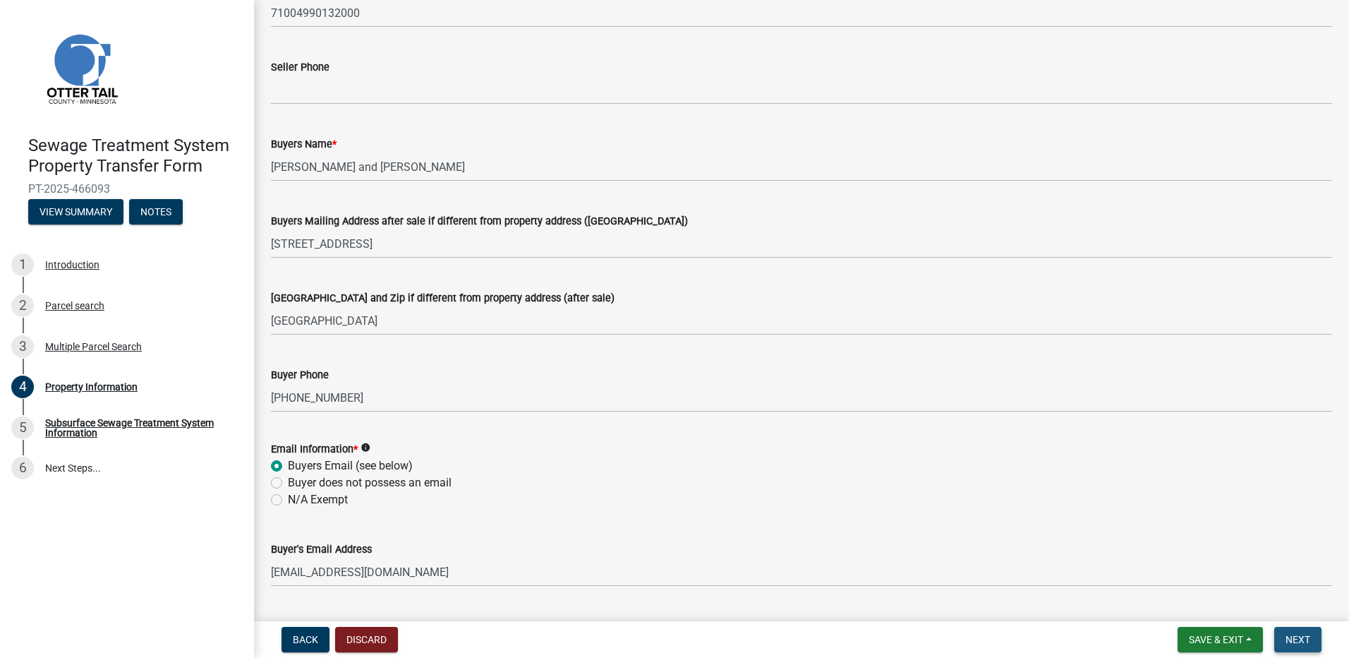
click at [1301, 637] on span "Next" at bounding box center [1298, 639] width 25 height 11
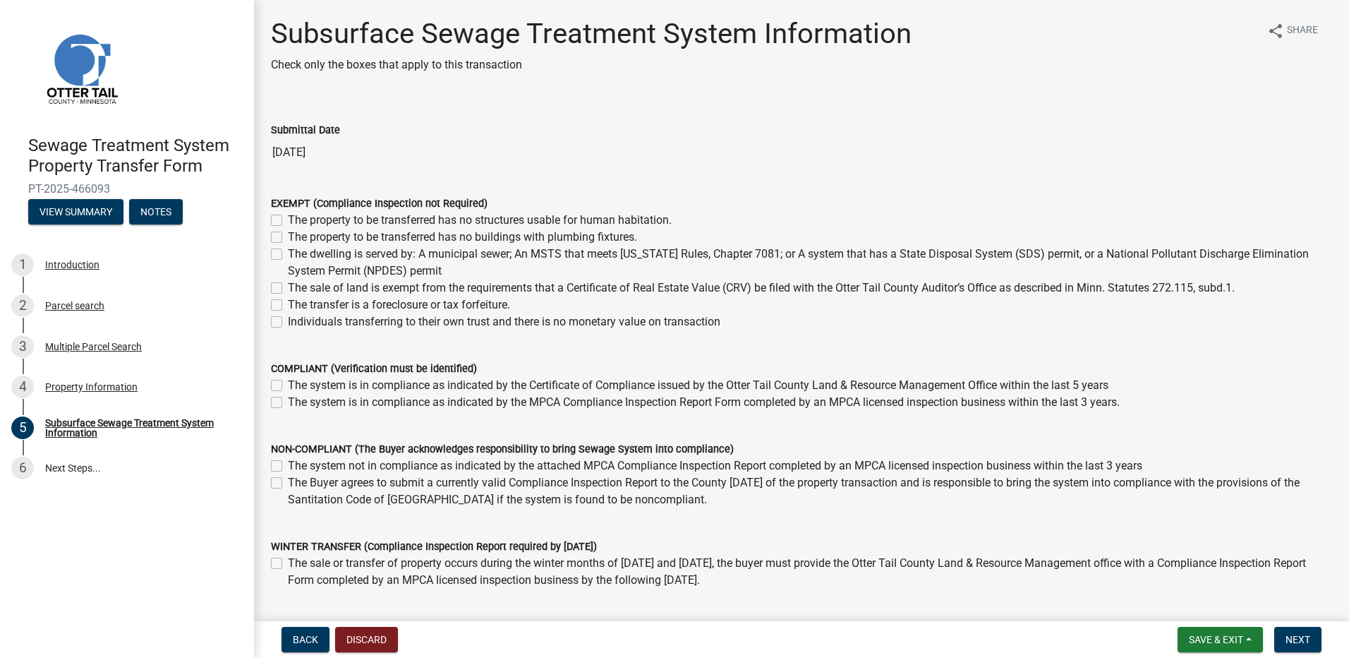
drag, startPoint x: 275, startPoint y: 255, endPoint x: 490, endPoint y: 320, distance: 223.9
click at [288, 255] on label "The dwelling is served by: A municipal sewer; An MSTS that meets [US_STATE] Rul…" at bounding box center [810, 263] width 1044 height 34
click at [288, 255] on input "The dwelling is served by: A municipal sewer; An MSTS that meets [US_STATE] Rul…" at bounding box center [292, 250] width 9 height 9
checkbox input "true"
checkbox input "false"
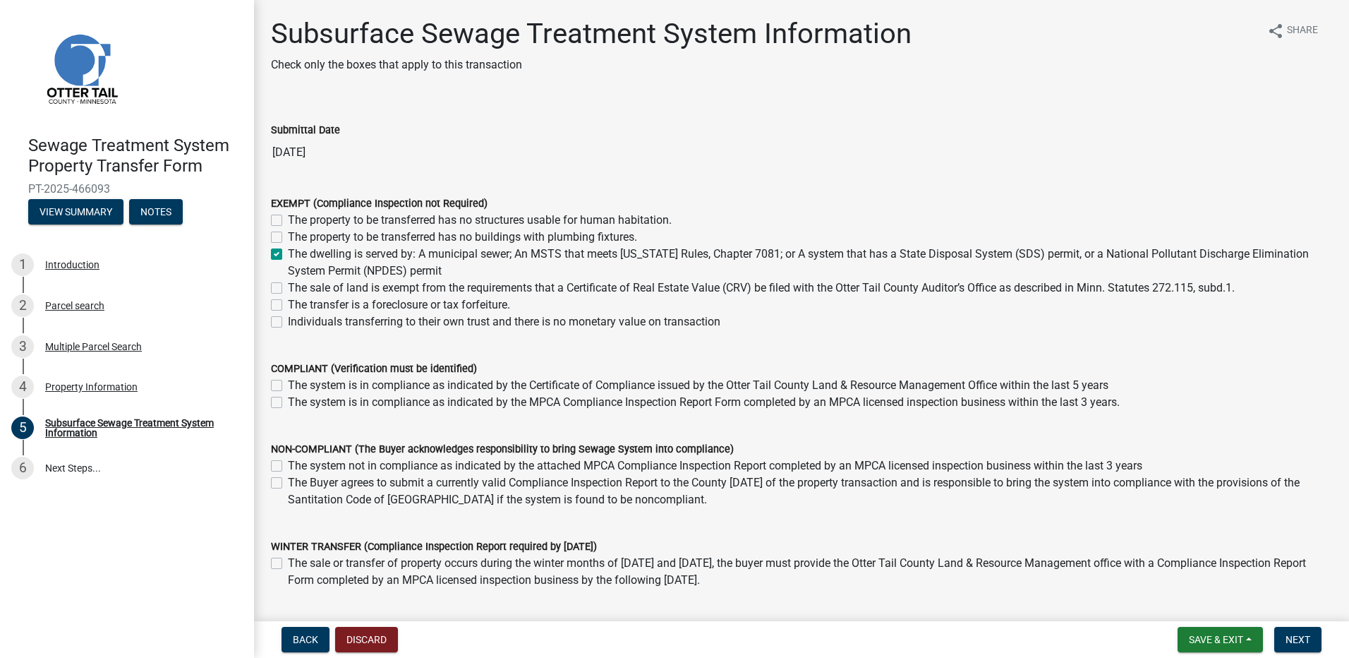
checkbox input "false"
checkbox input "true"
checkbox input "false"
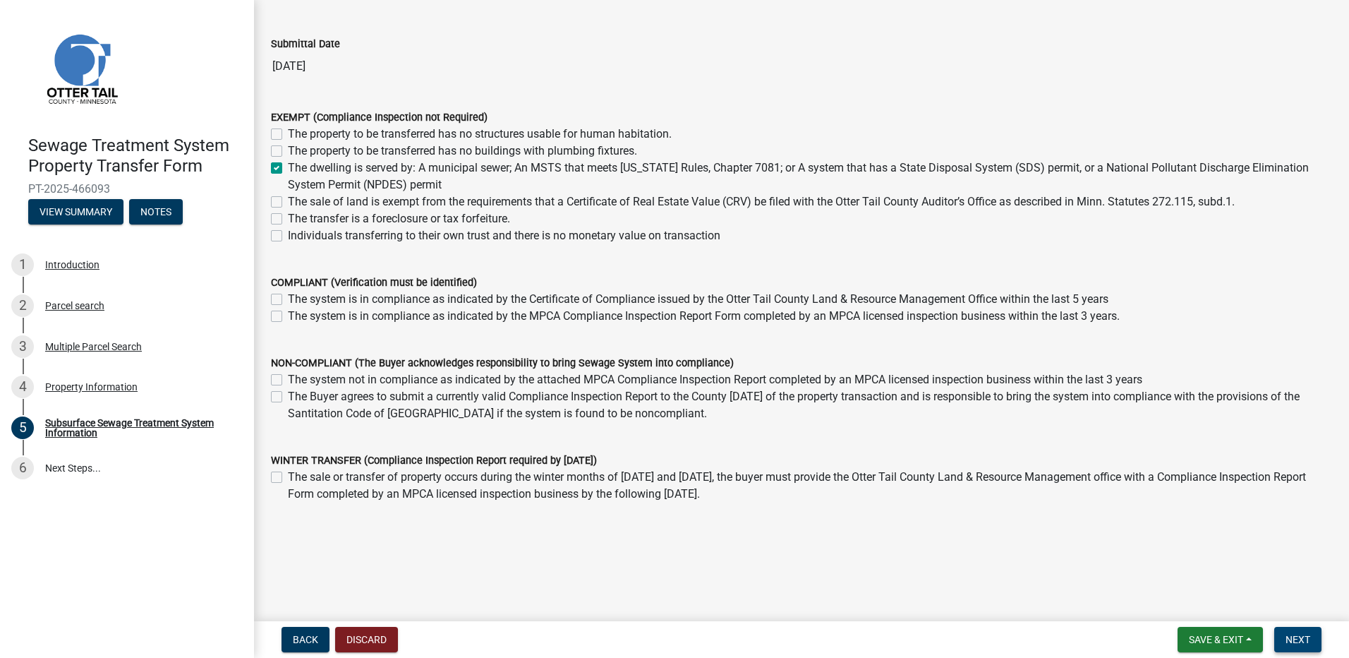
scroll to position [86, 0]
click at [1312, 641] on button "Next" at bounding box center [1297, 639] width 47 height 25
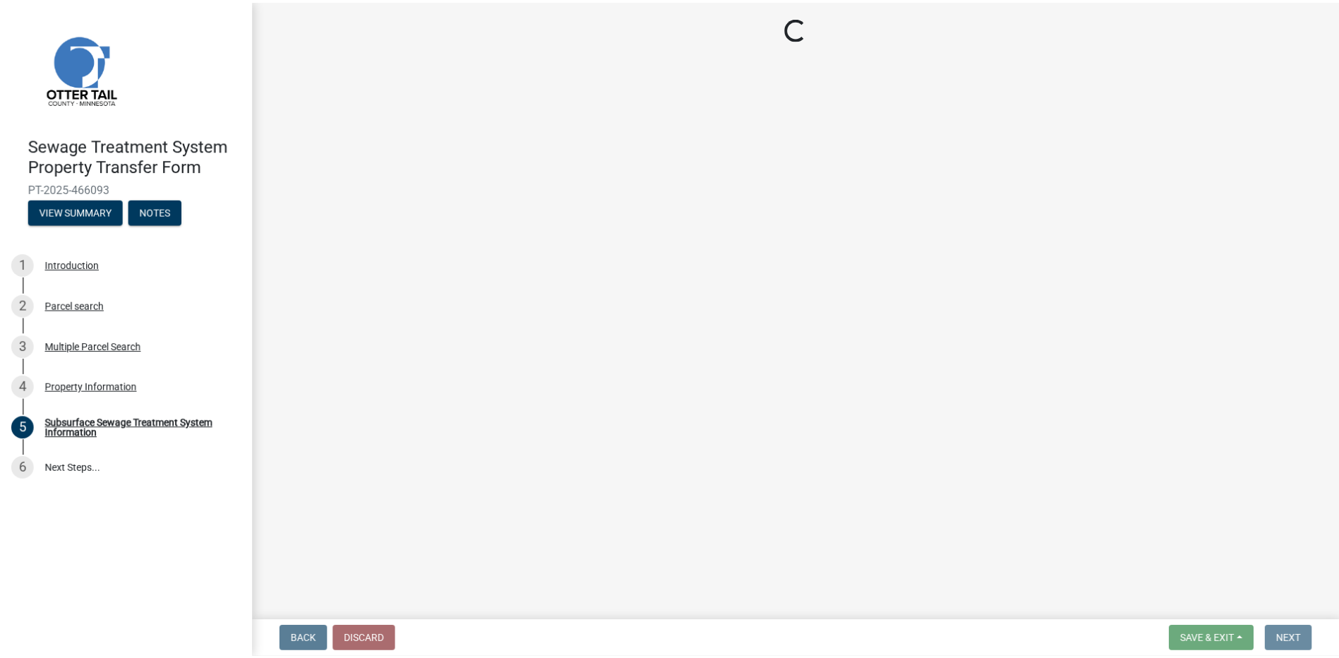
scroll to position [0, 0]
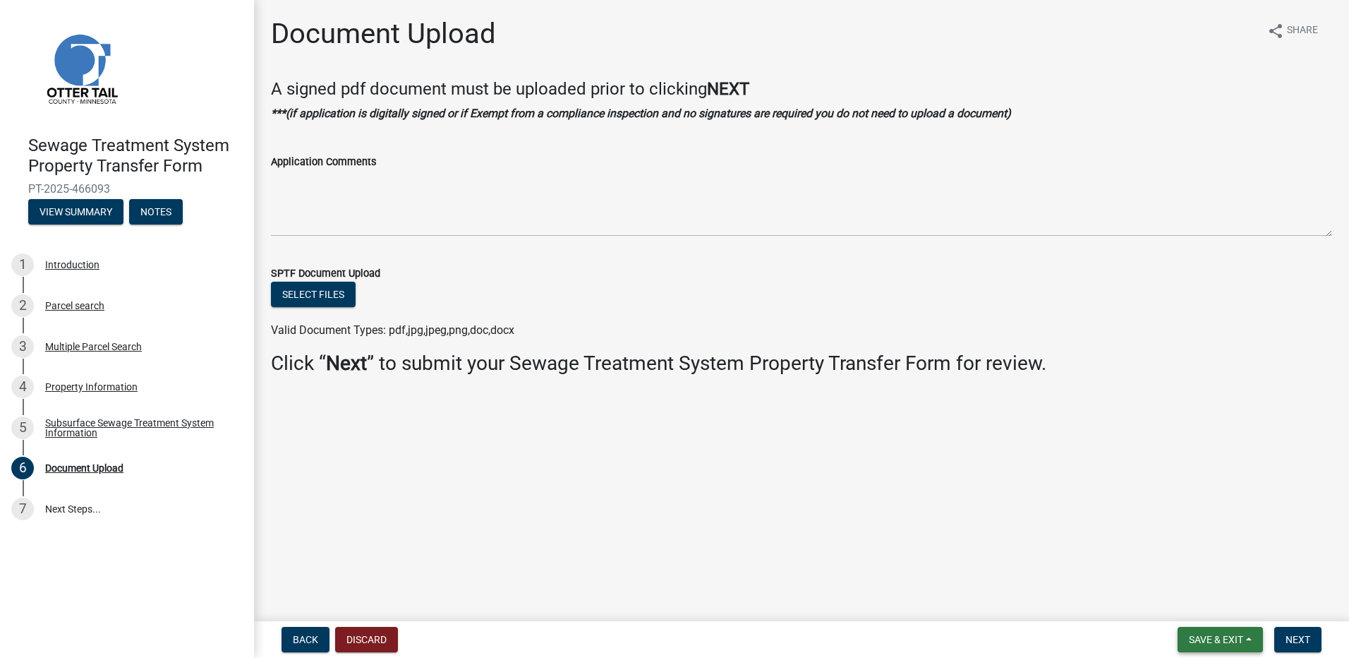
click at [1232, 644] on span "Save & Exit" at bounding box center [1216, 639] width 54 height 11
click at [1199, 606] on button "Save & Exit" at bounding box center [1206, 603] width 113 height 34
